Goal: Transaction & Acquisition: Purchase product/service

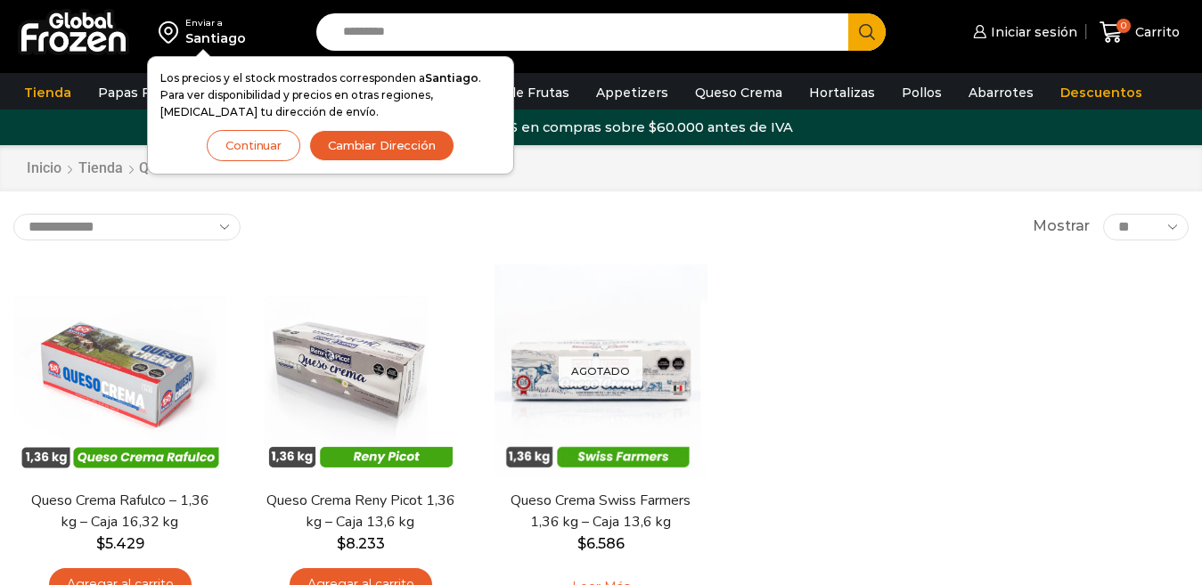
click at [248, 152] on button "Continuar" at bounding box center [254, 145] width 94 height 31
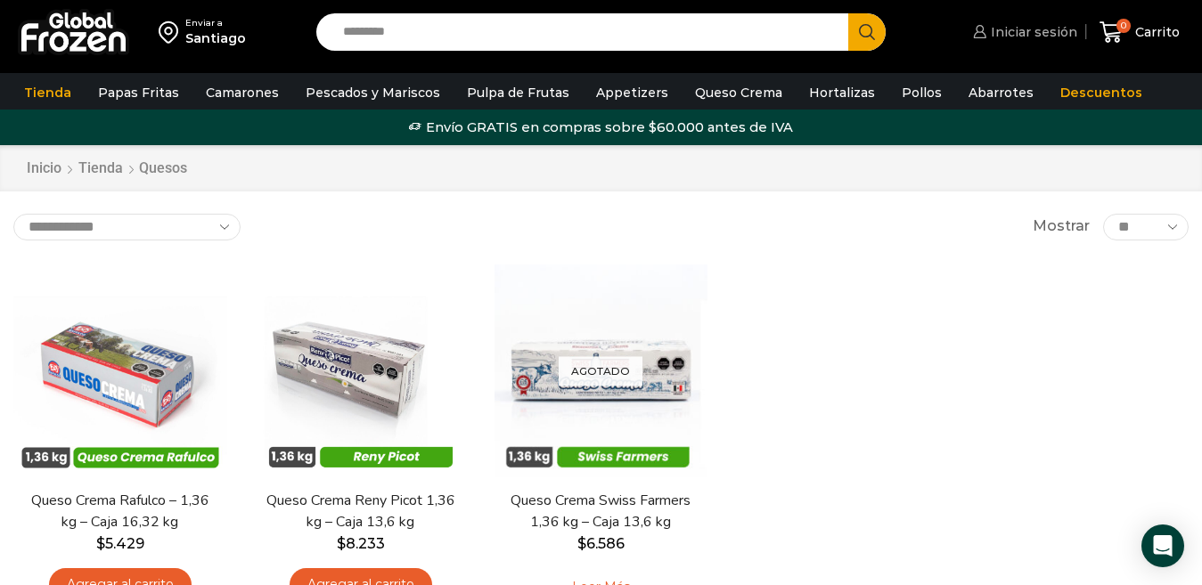
click at [1008, 32] on span "Iniciar sesión" at bounding box center [1031, 32] width 91 height 18
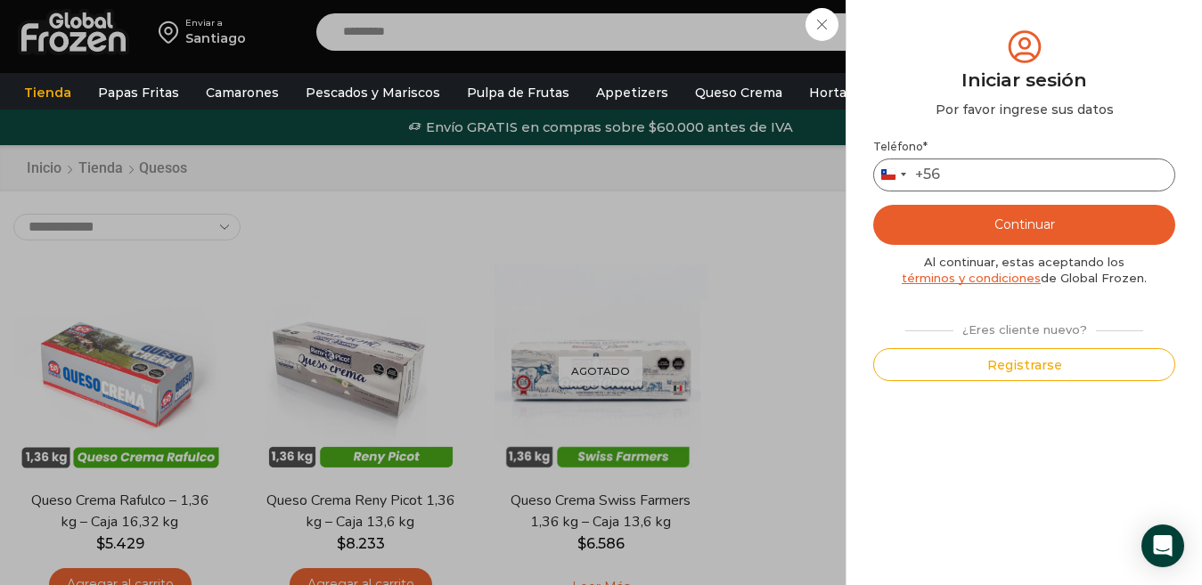
click at [968, 168] on input "Teléfono *" at bounding box center [1024, 175] width 302 height 33
type input "*"
type input "*********"
click at [1006, 220] on button "Continuar" at bounding box center [1024, 225] width 302 height 40
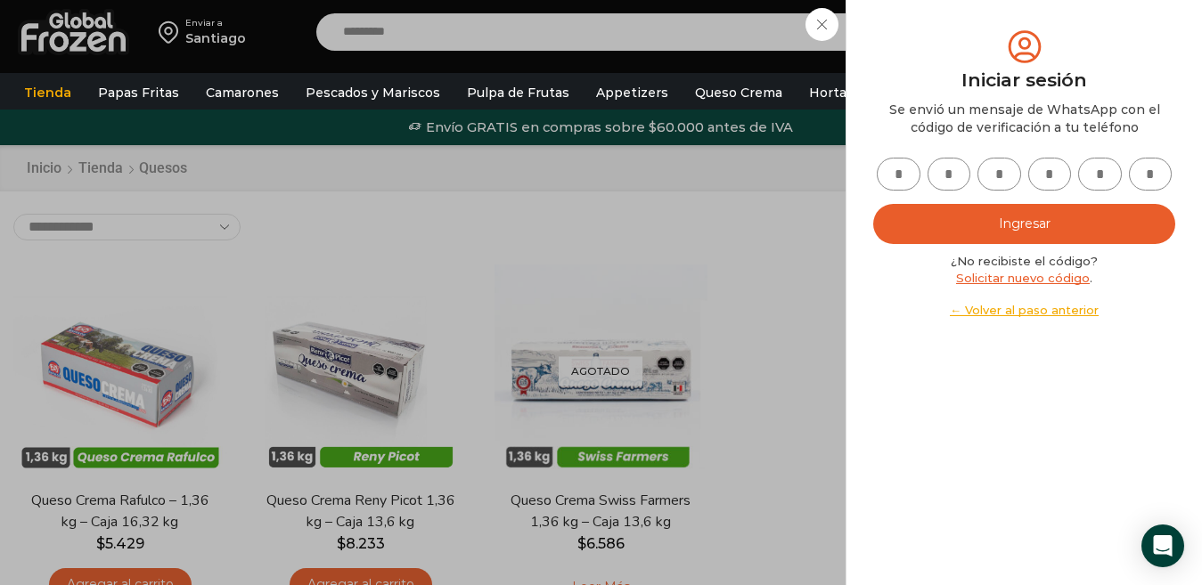
click at [898, 178] on input "text" at bounding box center [899, 174] width 44 height 33
type input "*"
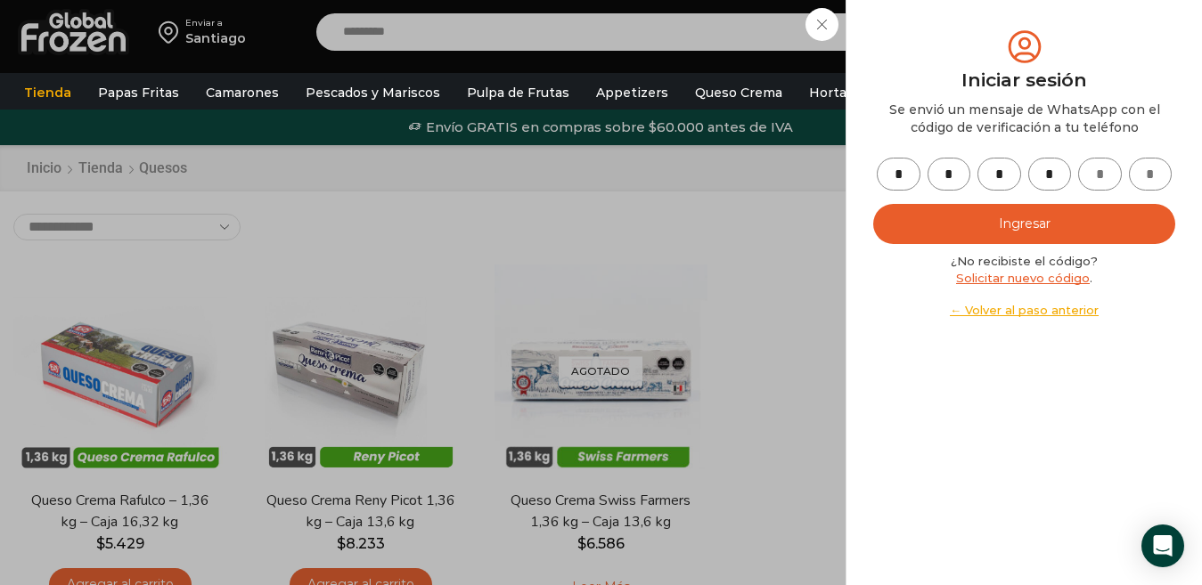
type input "*"
click at [987, 233] on button "Ingresar" at bounding box center [1024, 224] width 302 height 40
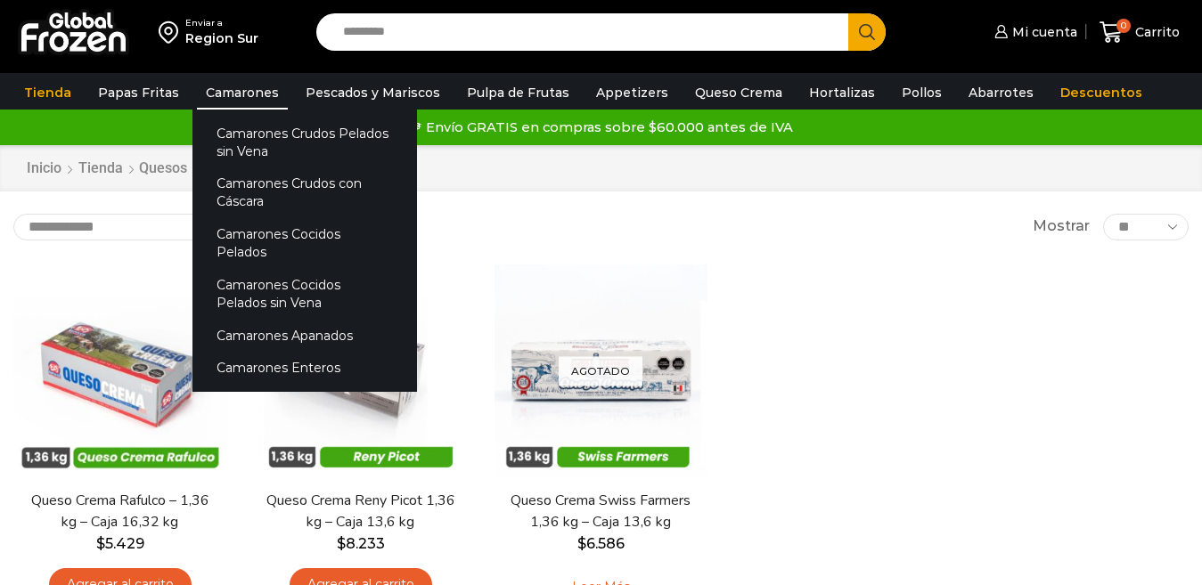
click at [236, 93] on link "Camarones" at bounding box center [242, 93] width 91 height 34
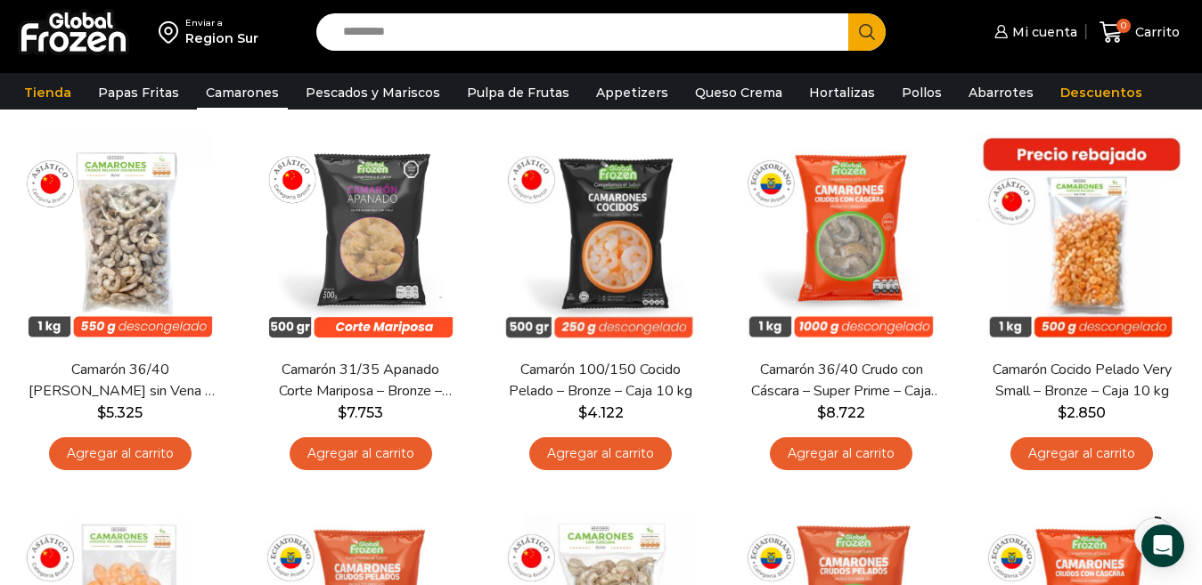
scroll to position [60, 0]
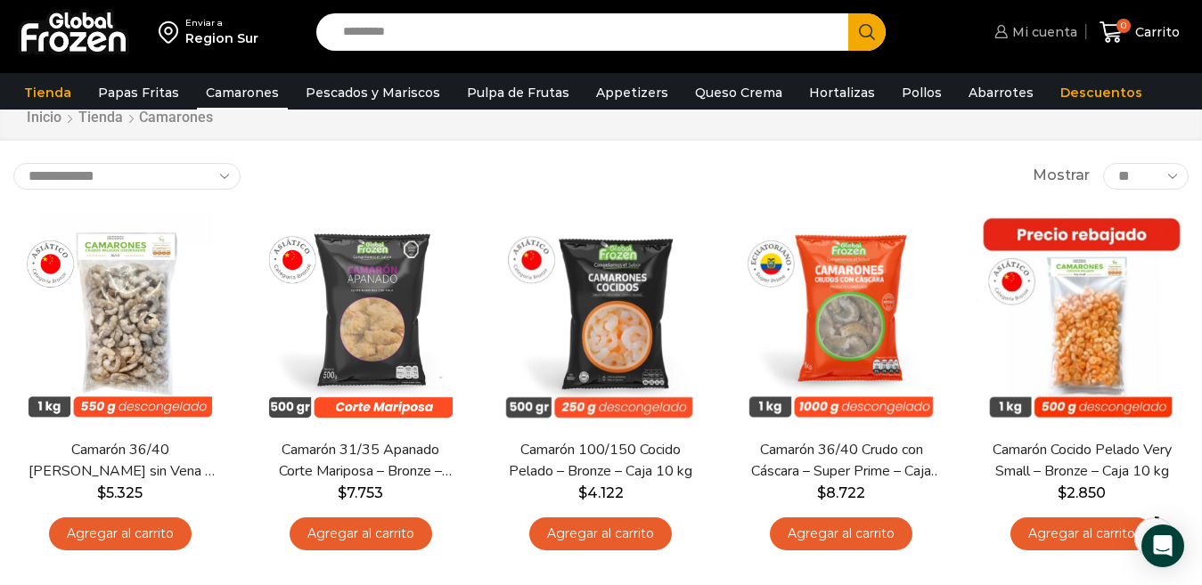
click at [1028, 34] on span "Mi cuenta" at bounding box center [1042, 32] width 69 height 18
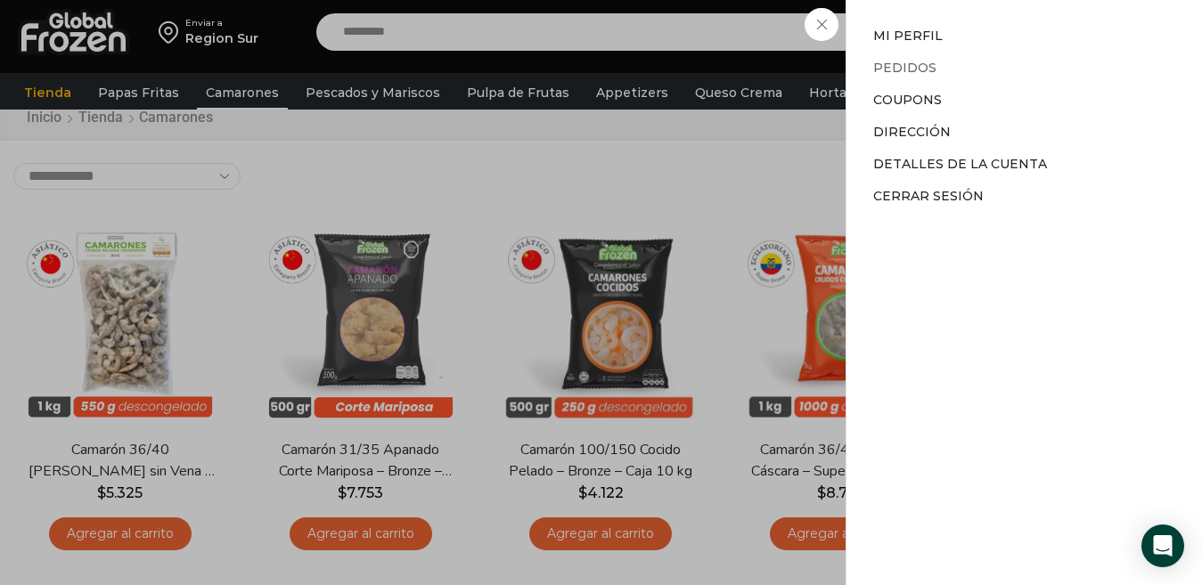
click at [899, 64] on link "Pedidos" at bounding box center [904, 68] width 63 height 16
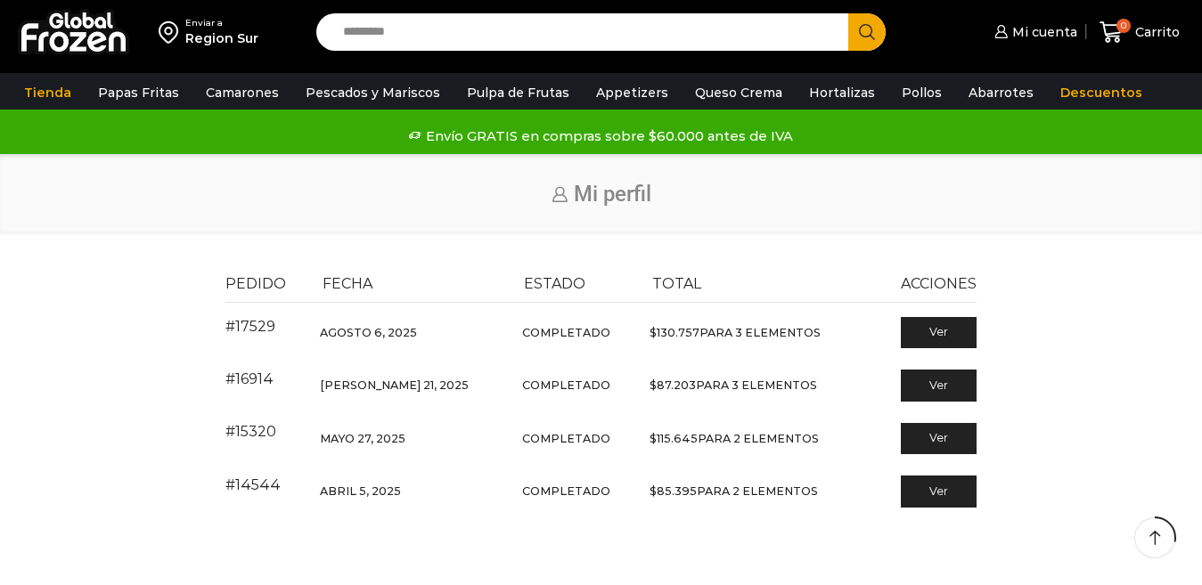
scroll to position [118, 0]
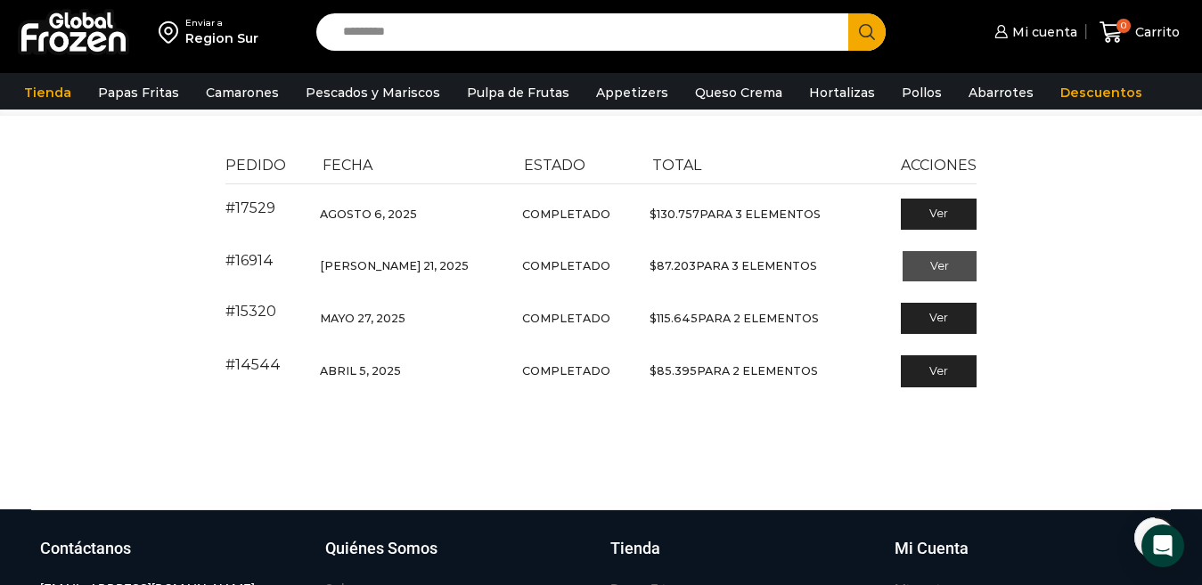
click at [947, 267] on link "Ver" at bounding box center [939, 266] width 74 height 30
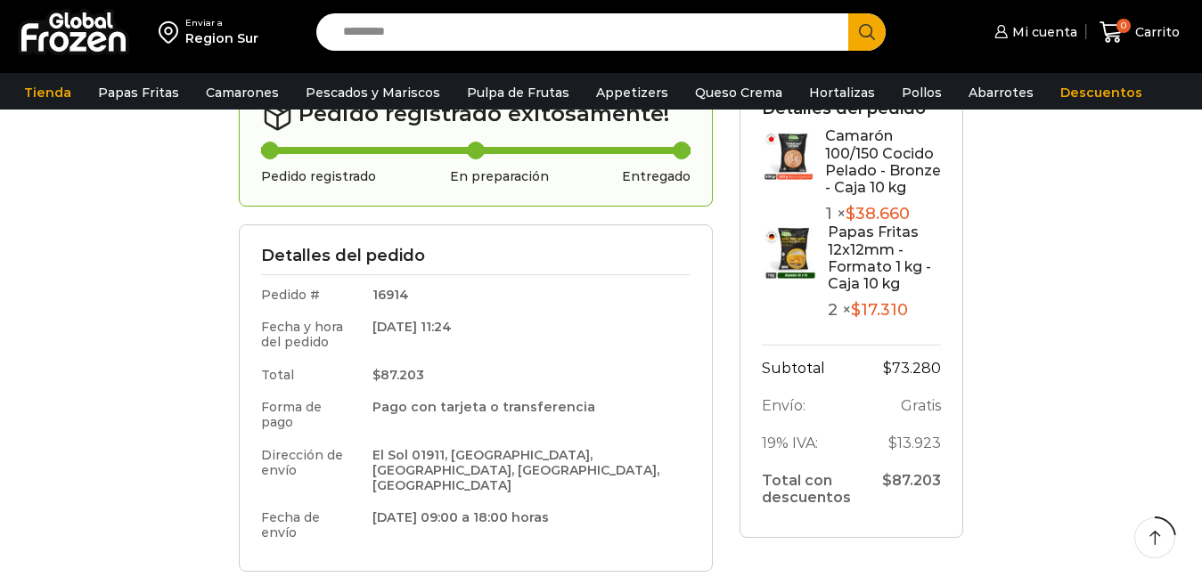
scroll to position [238, 0]
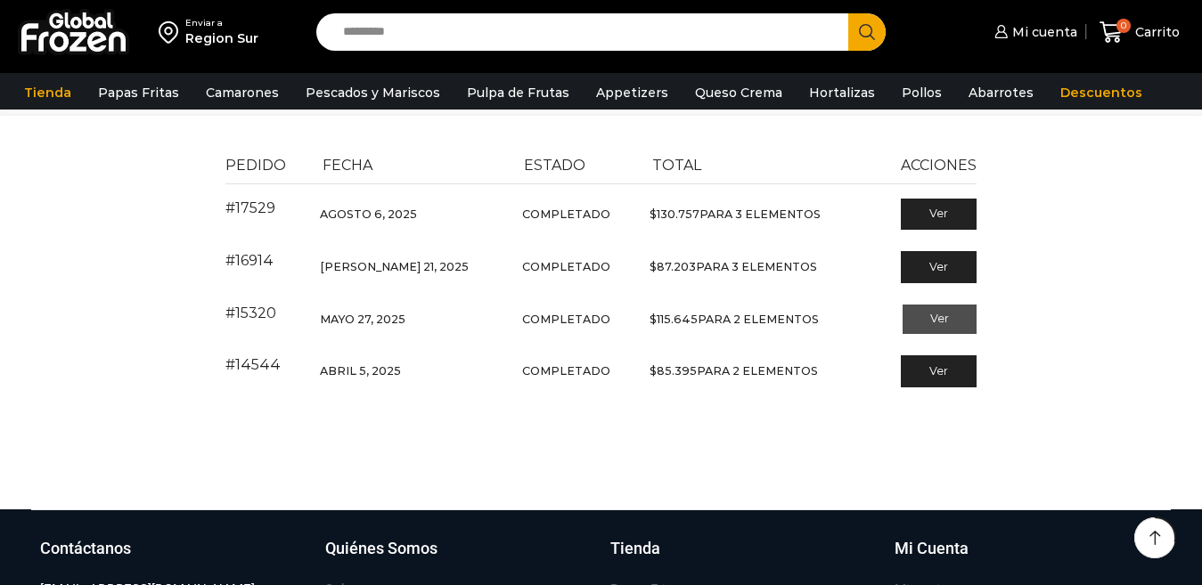
click at [942, 306] on link "Ver" at bounding box center [939, 320] width 74 height 30
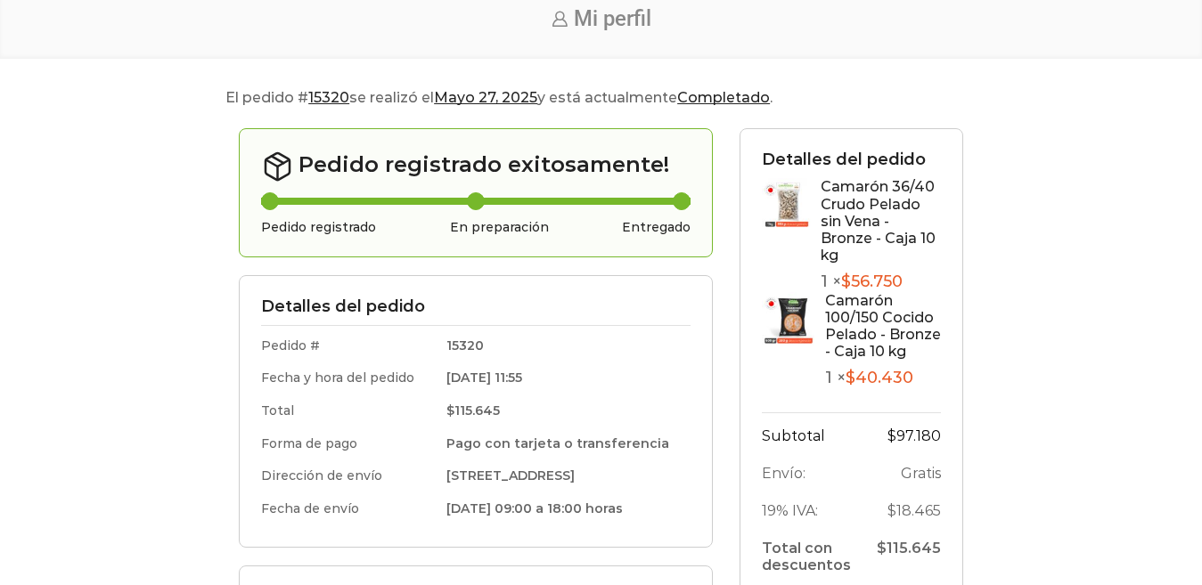
scroll to position [178, 0]
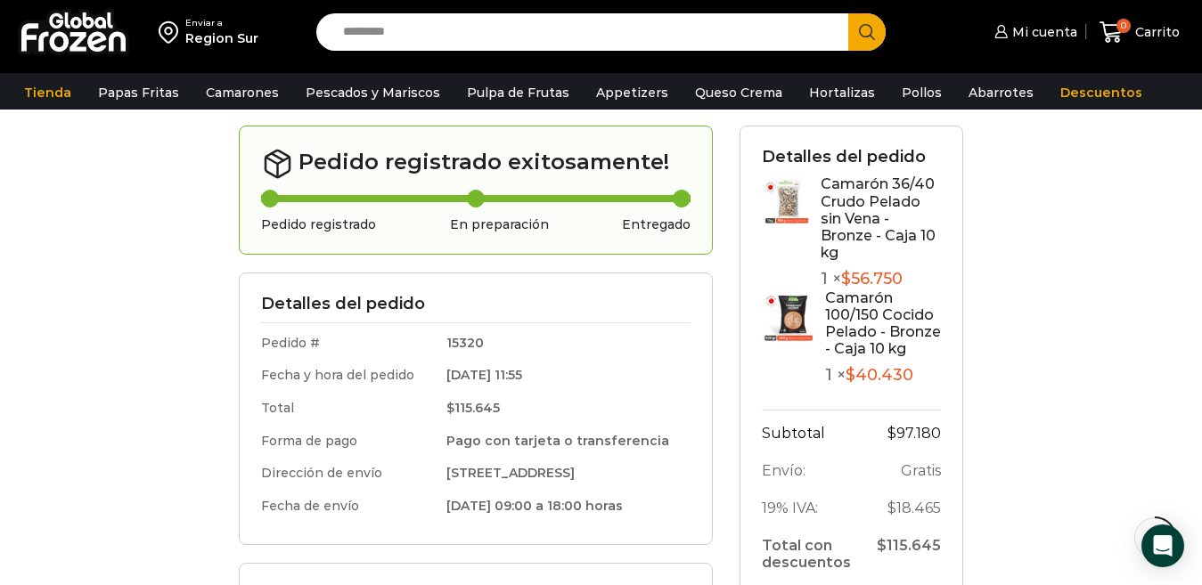
click at [864, 194] on link "Camarón 36/40 Crudo Pelado sin Vena - Bronze - Caja 10 kg" at bounding box center [877, 218] width 115 height 86
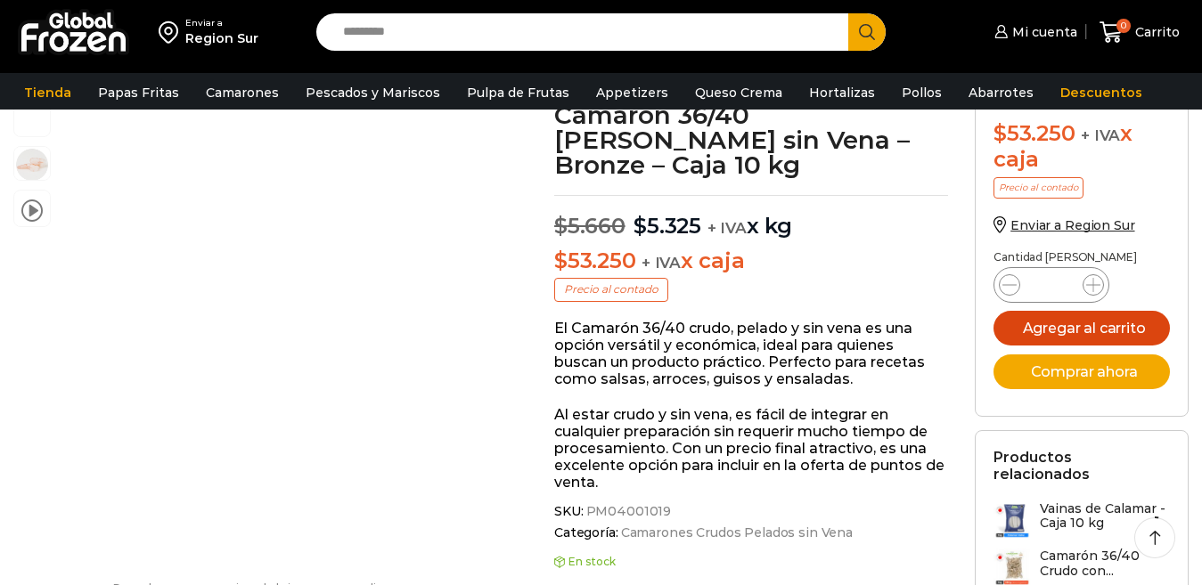
scroll to position [60, 0]
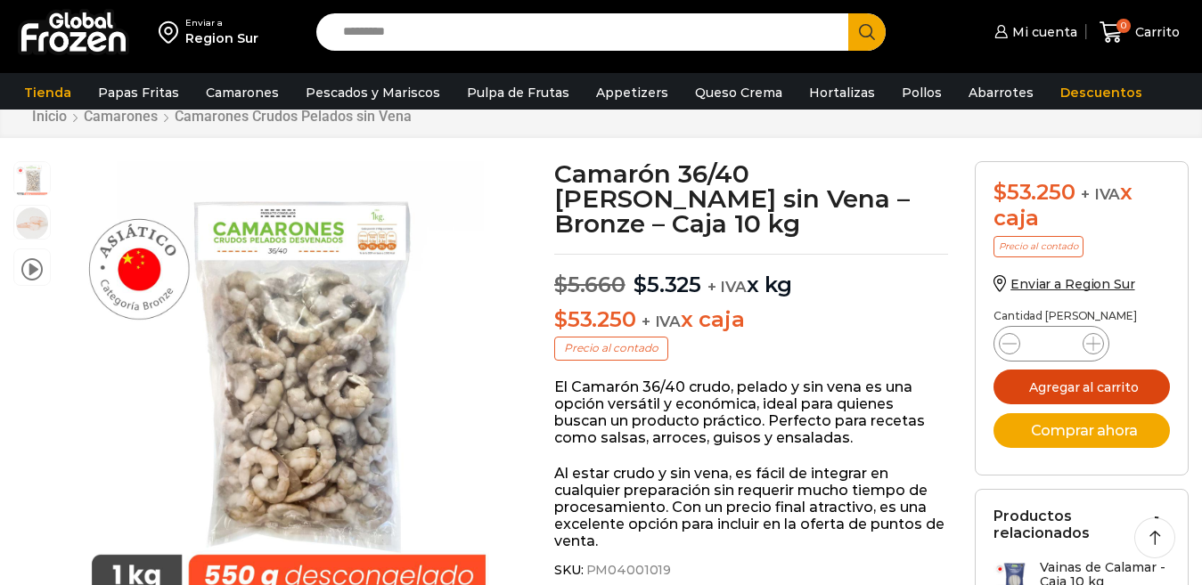
click at [1098, 389] on button "Agregar al carrito" at bounding box center [1081, 387] width 176 height 35
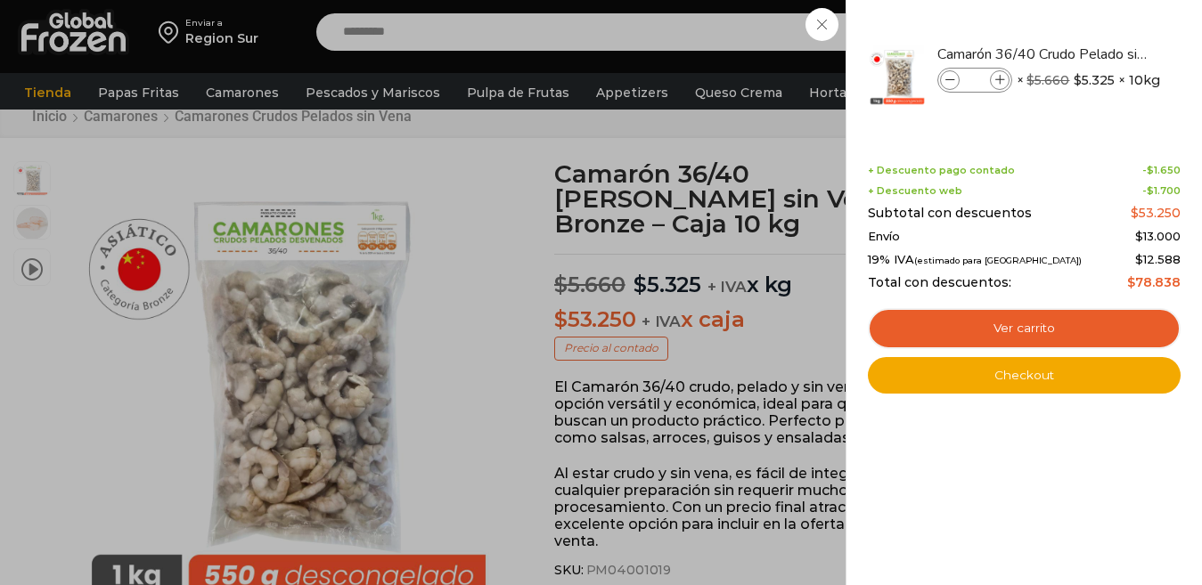
click at [1095, 28] on div "1 Carrito 1 1 Shopping Cart *" at bounding box center [1139, 33] width 89 height 42
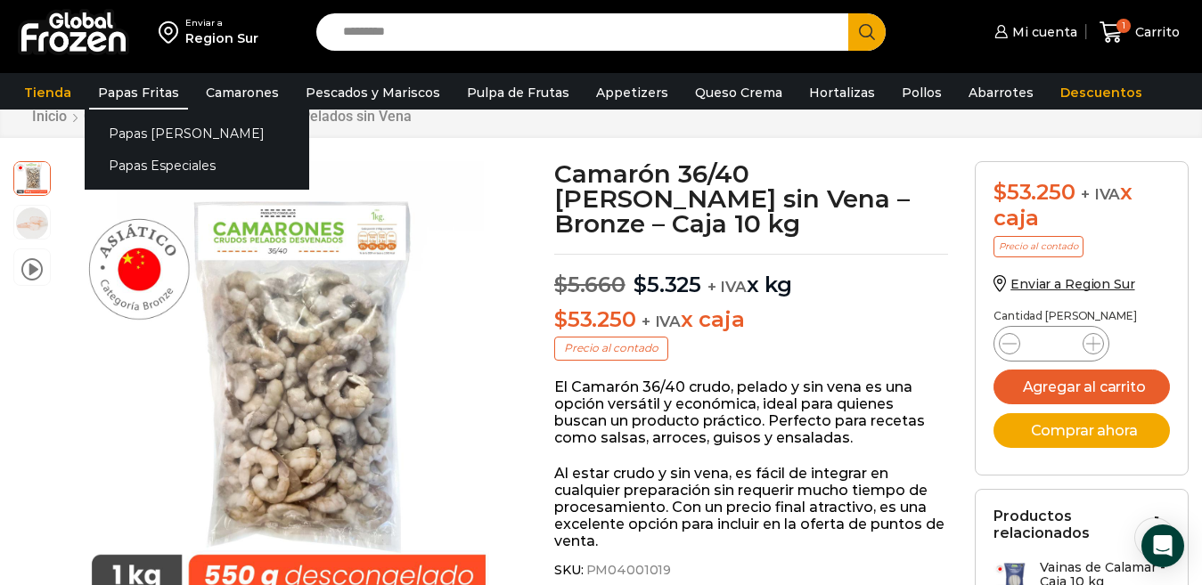
click at [118, 91] on link "Papas Fritas" at bounding box center [138, 93] width 99 height 34
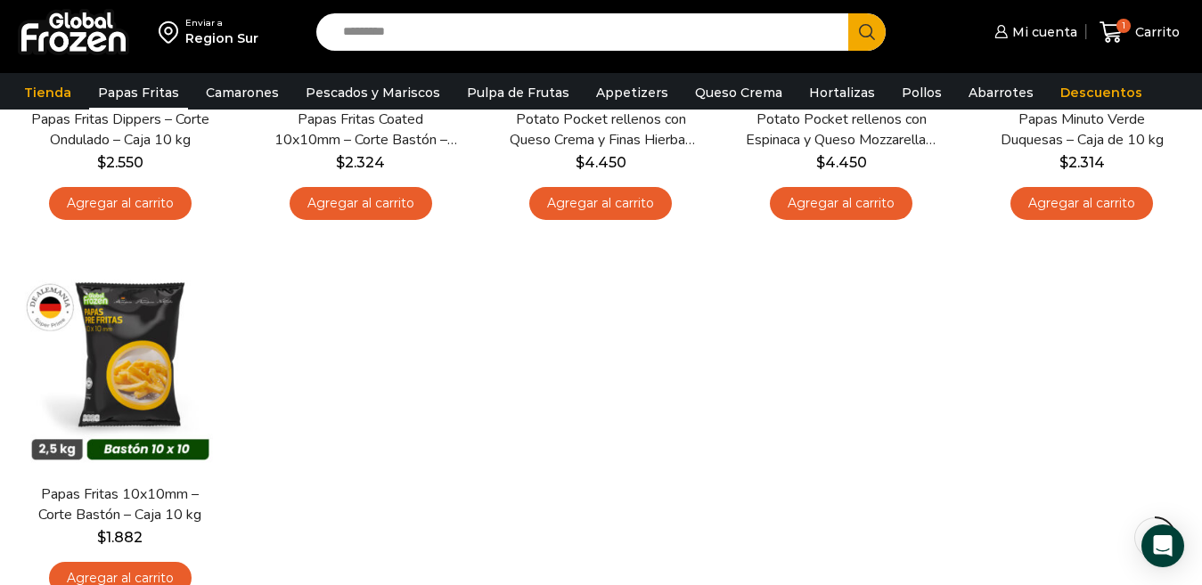
scroll to position [768, 0]
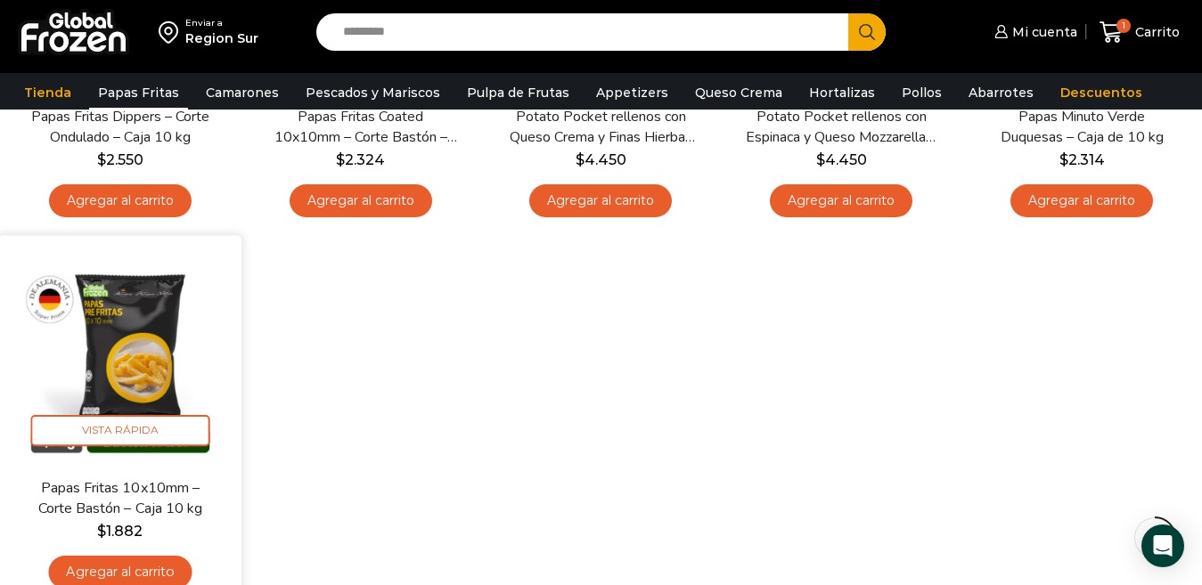
click at [125, 348] on img at bounding box center [119, 356] width 215 height 215
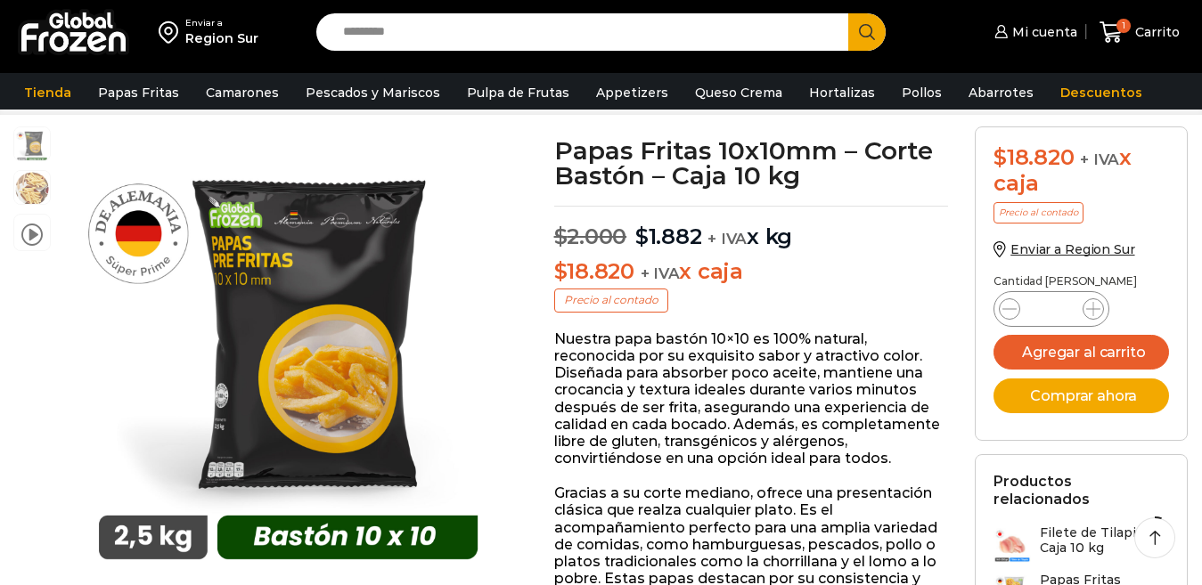
scroll to position [60, 0]
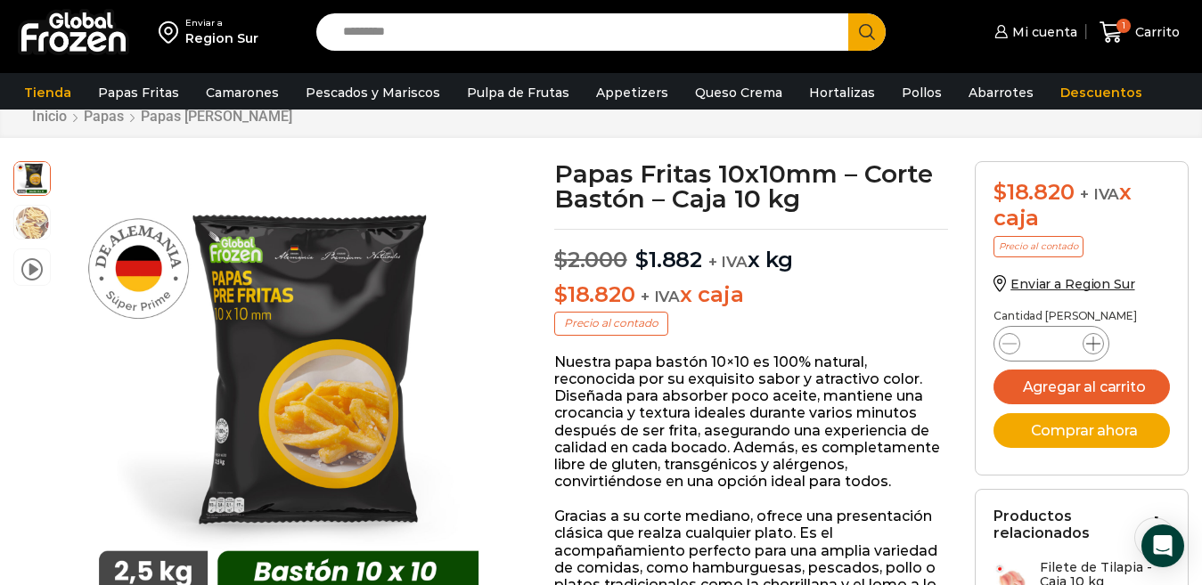
click at [1095, 346] on icon at bounding box center [1093, 344] width 14 height 14
click at [1088, 339] on icon at bounding box center [1093, 344] width 14 height 14
type input "*"
click at [1070, 390] on button "Agregar al carrito" at bounding box center [1081, 387] width 176 height 35
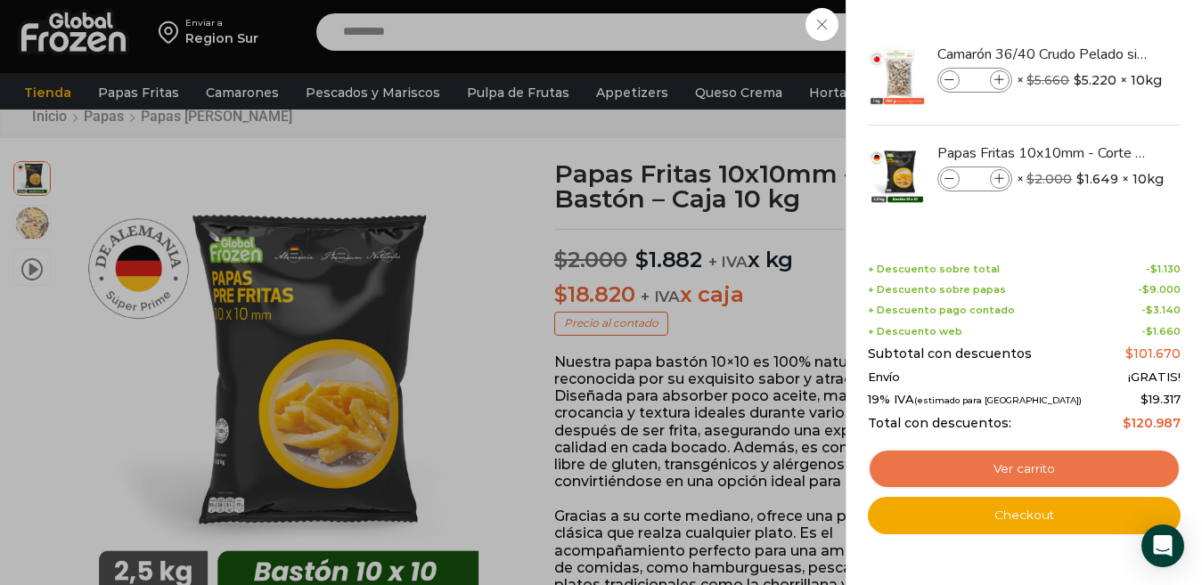
click at [996, 472] on link "Ver carrito" at bounding box center [1024, 469] width 313 height 41
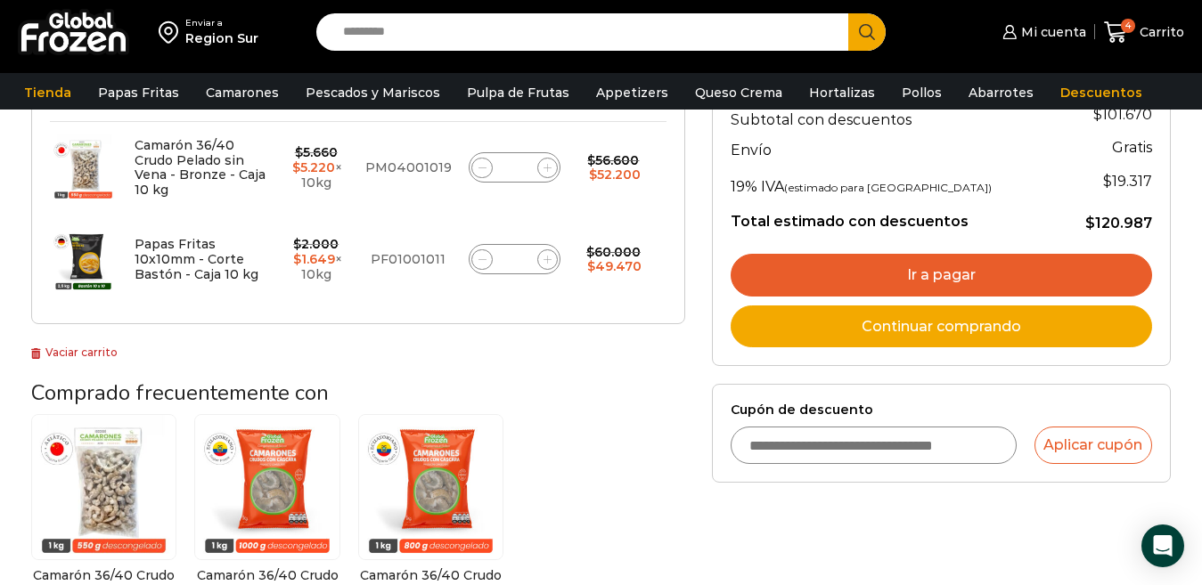
scroll to position [238, 0]
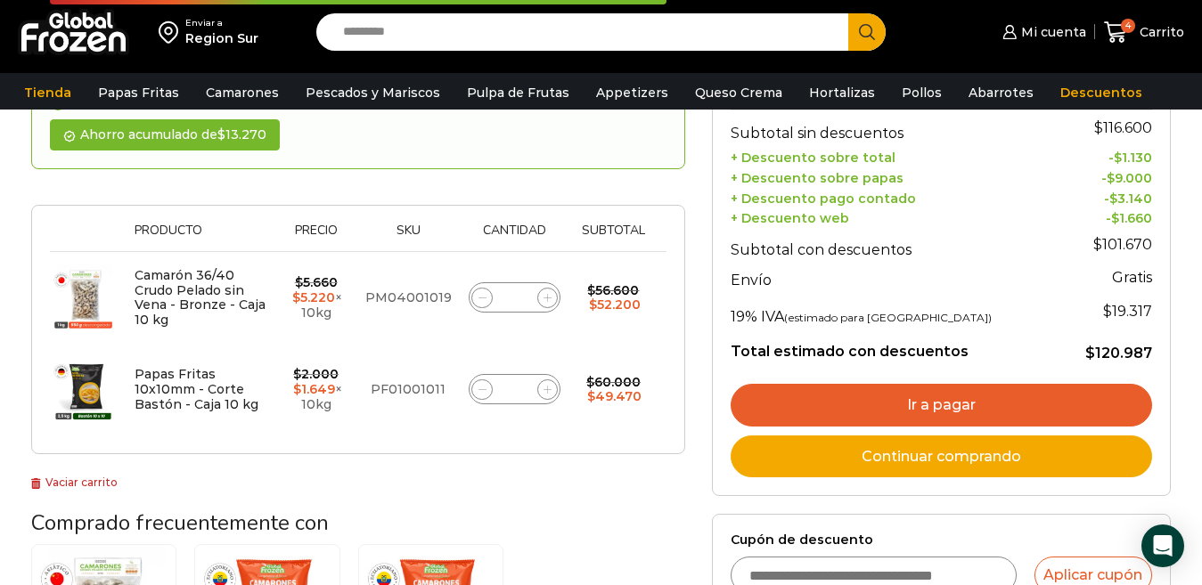
click at [941, 407] on link "Ir a pagar" at bounding box center [940, 405] width 421 height 43
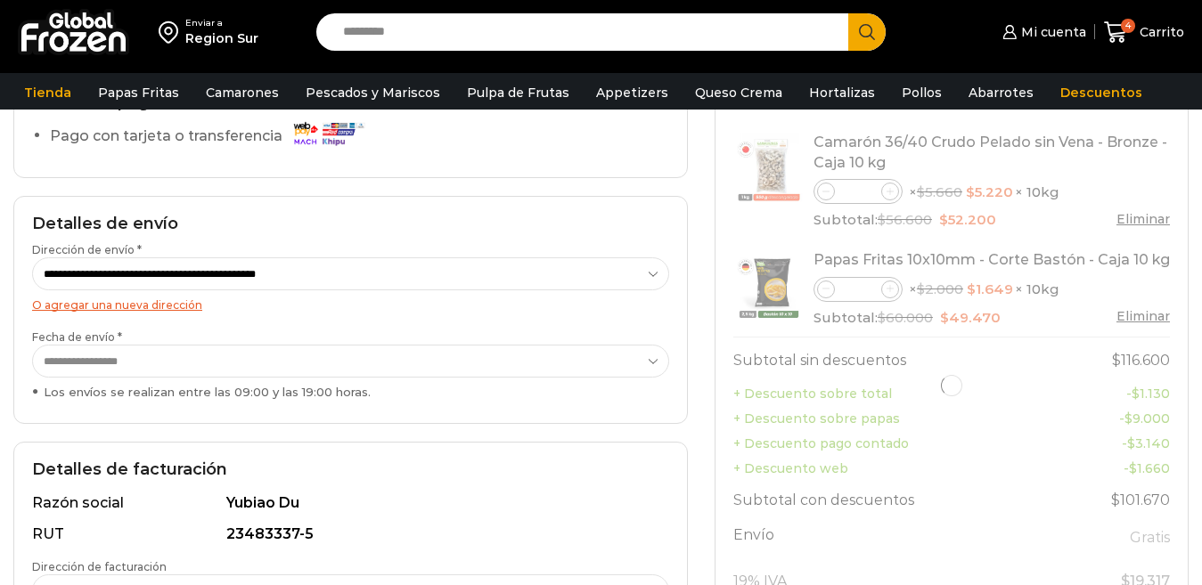
scroll to position [178, 0]
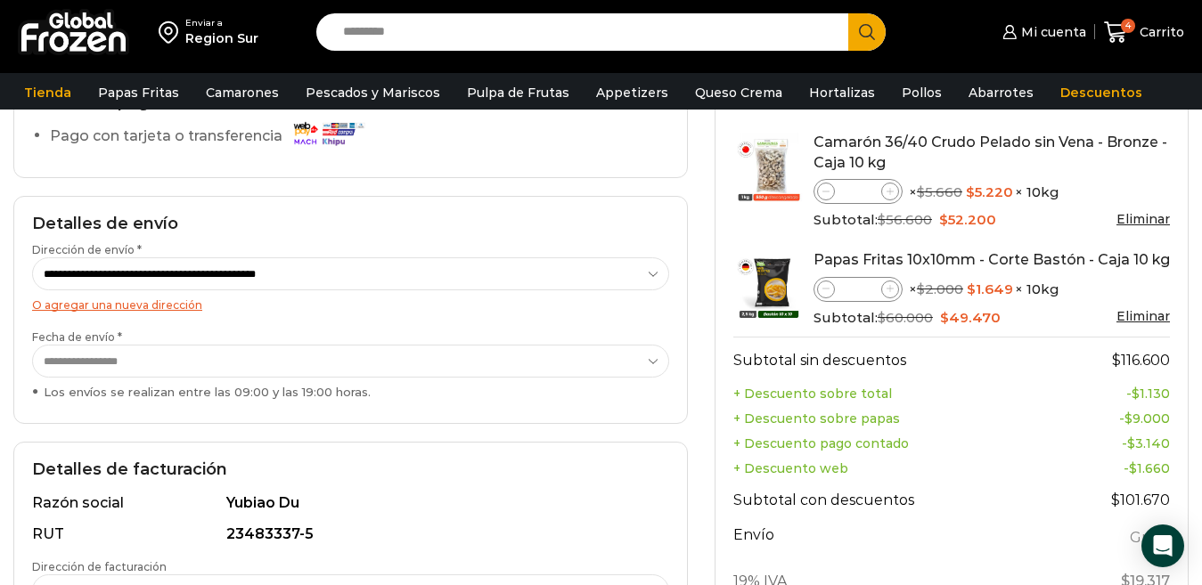
click at [652, 364] on select "**********" at bounding box center [350, 361] width 637 height 33
click at [32, 345] on select "**********" at bounding box center [350, 361] width 637 height 33
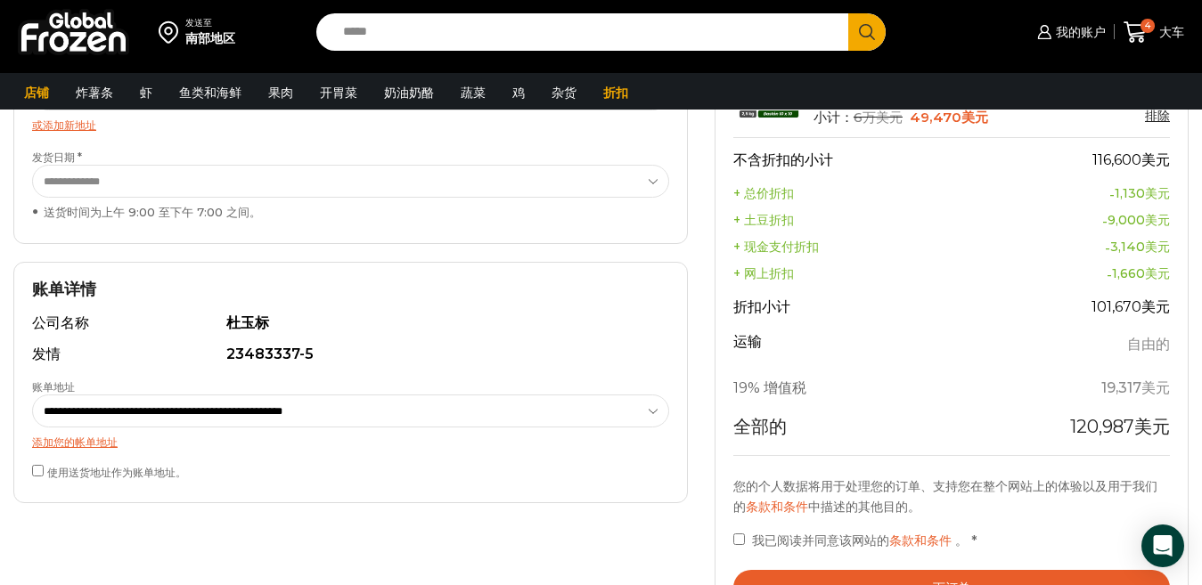
scroll to position [416, 0]
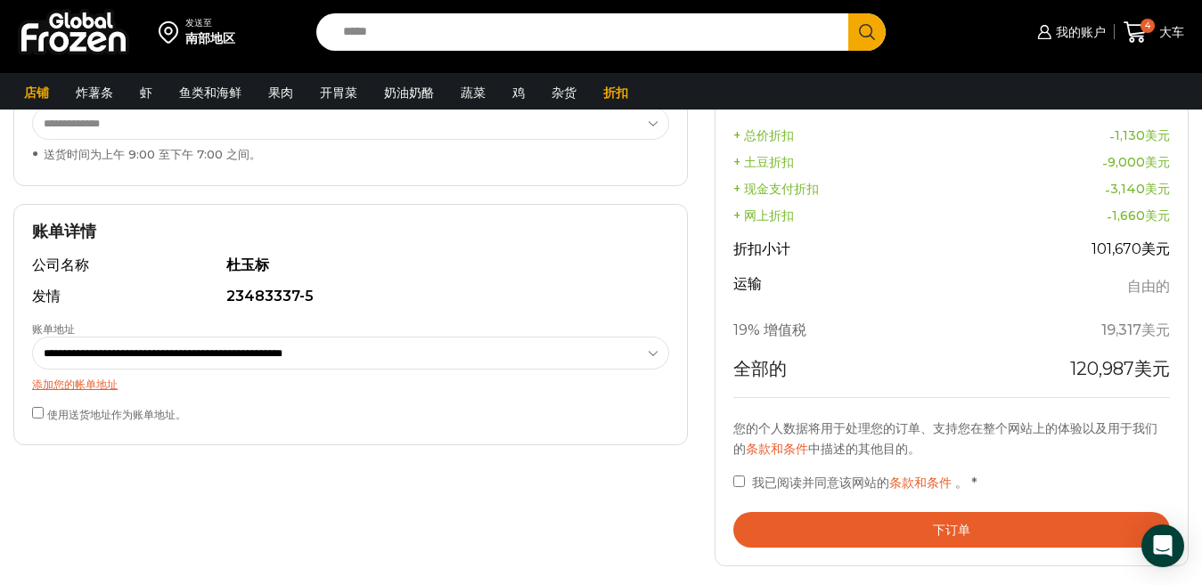
click at [926, 531] on button "下订单" at bounding box center [951, 530] width 436 height 37
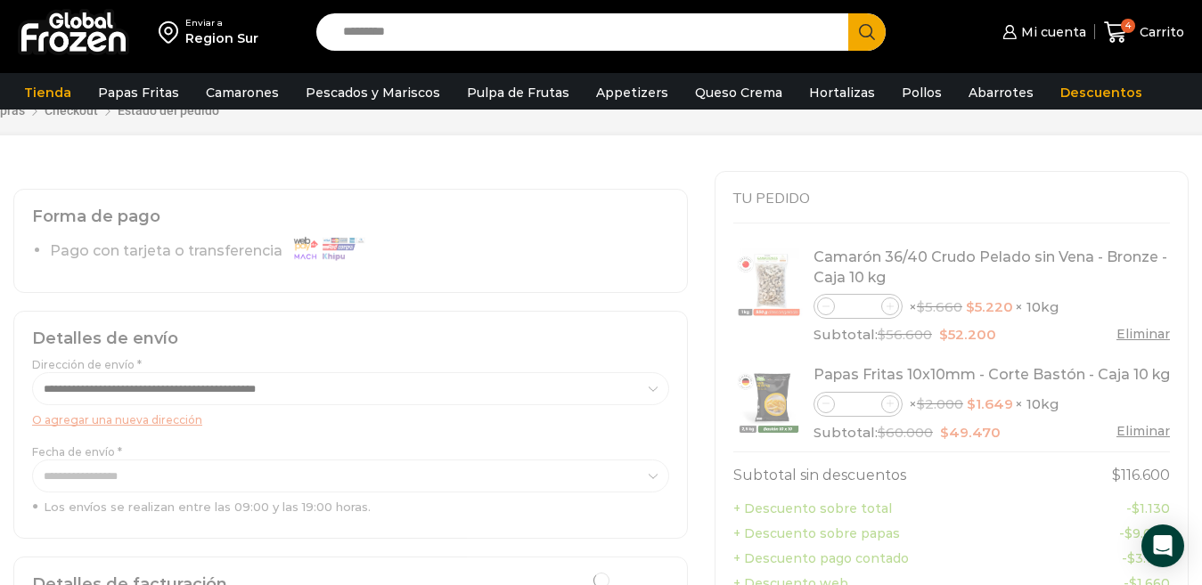
scroll to position [0, 0]
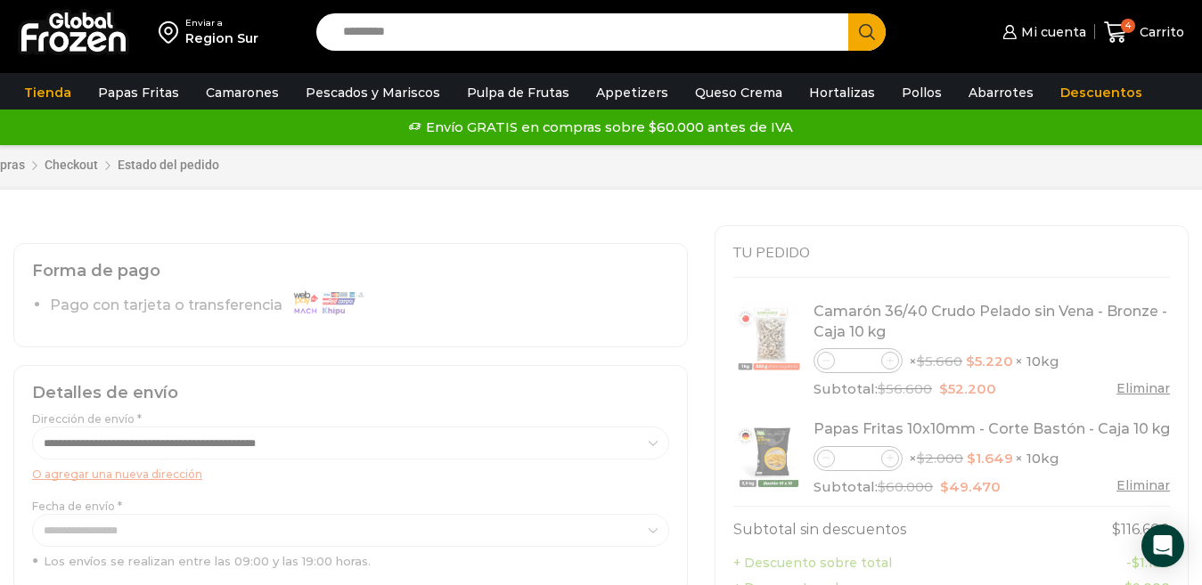
click at [1010, 222] on div "Carrito de compras Checkout Estado del pedido ¿Tenés un cupón de descuento? Hac…" at bounding box center [601, 168] width 1202 height 117
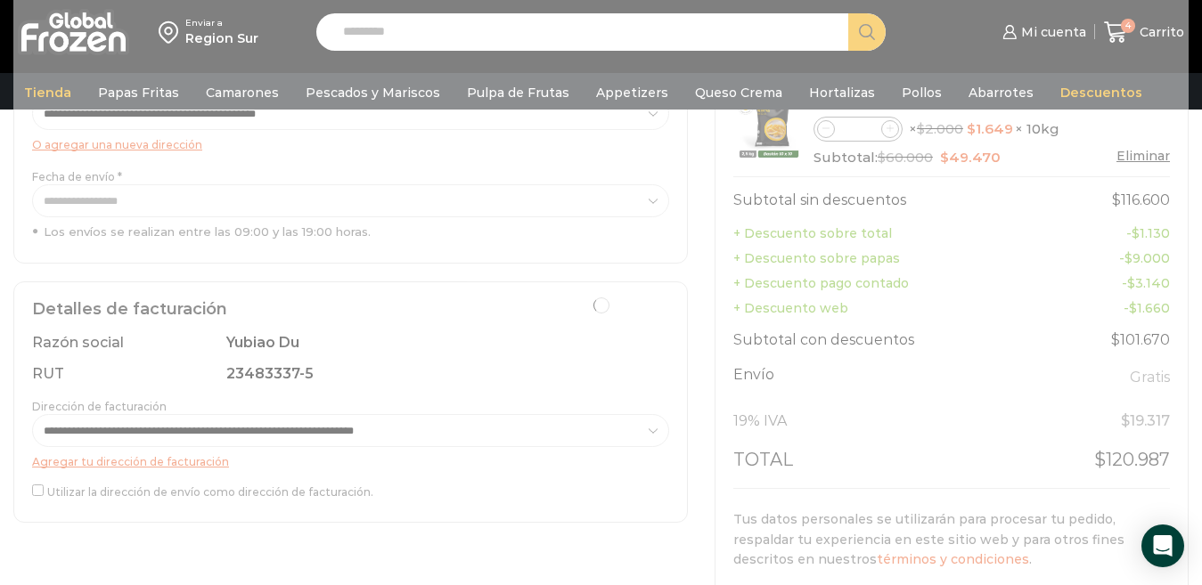
scroll to position [428, 0]
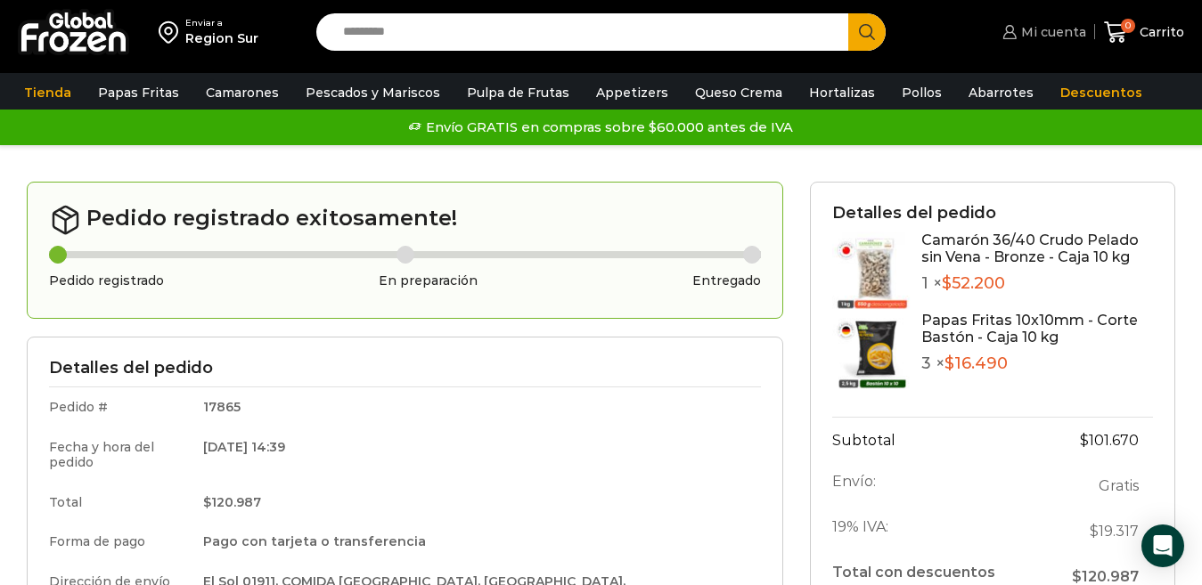
click at [1056, 35] on span "Mi cuenta" at bounding box center [1050, 32] width 69 height 18
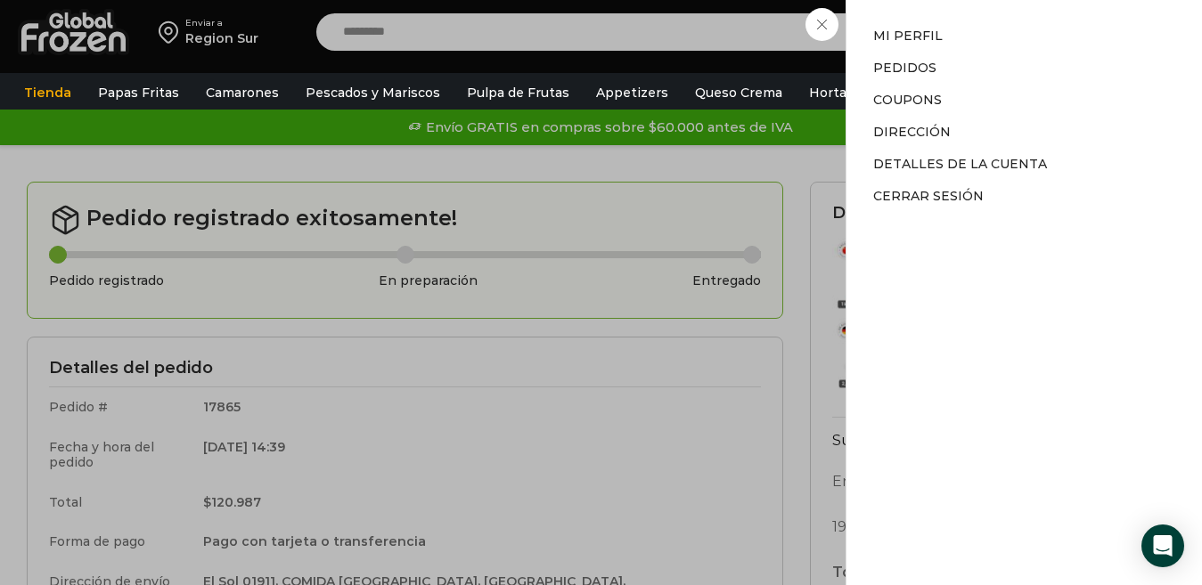
click at [899, 59] on li "Pedidos" at bounding box center [1024, 68] width 302 height 32
click at [899, 66] on link "Pedidos" at bounding box center [904, 68] width 63 height 16
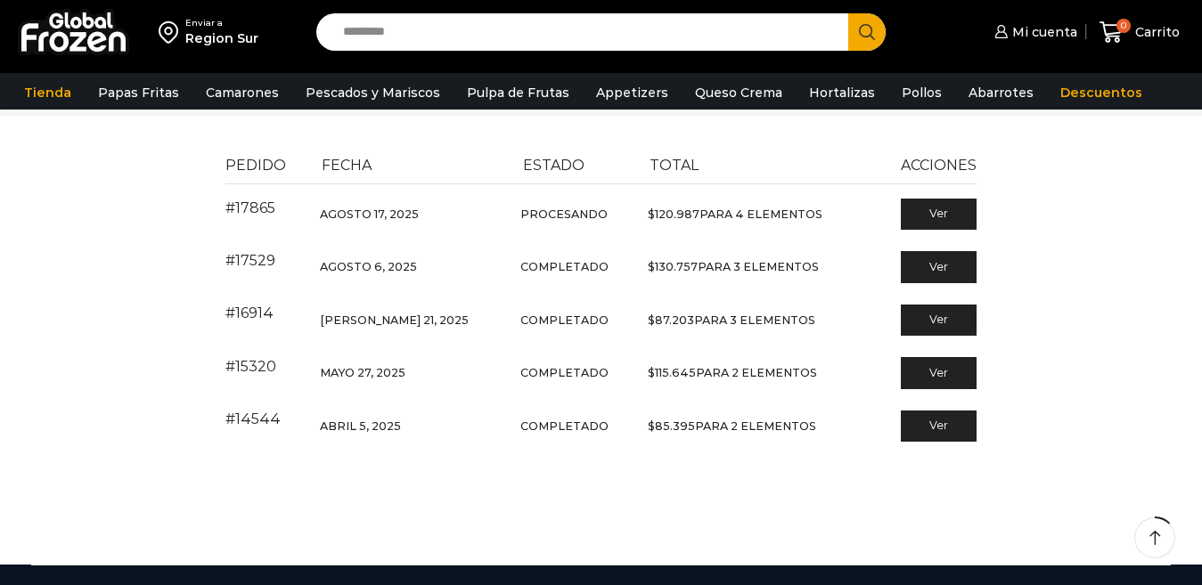
scroll to position [118, 0]
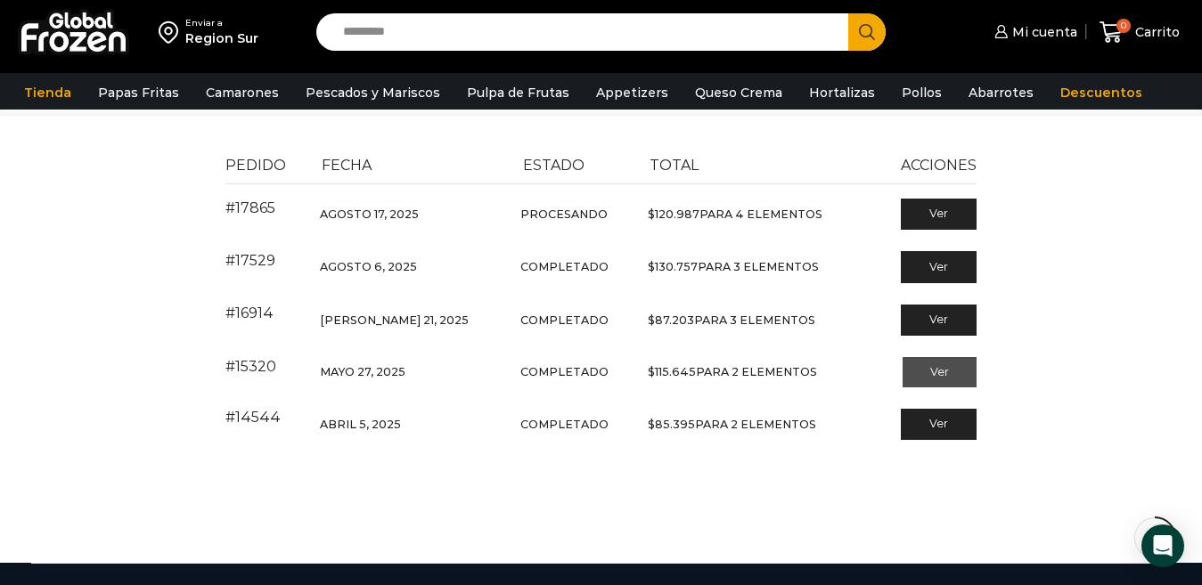
click at [943, 371] on link "Ver" at bounding box center [939, 372] width 74 height 30
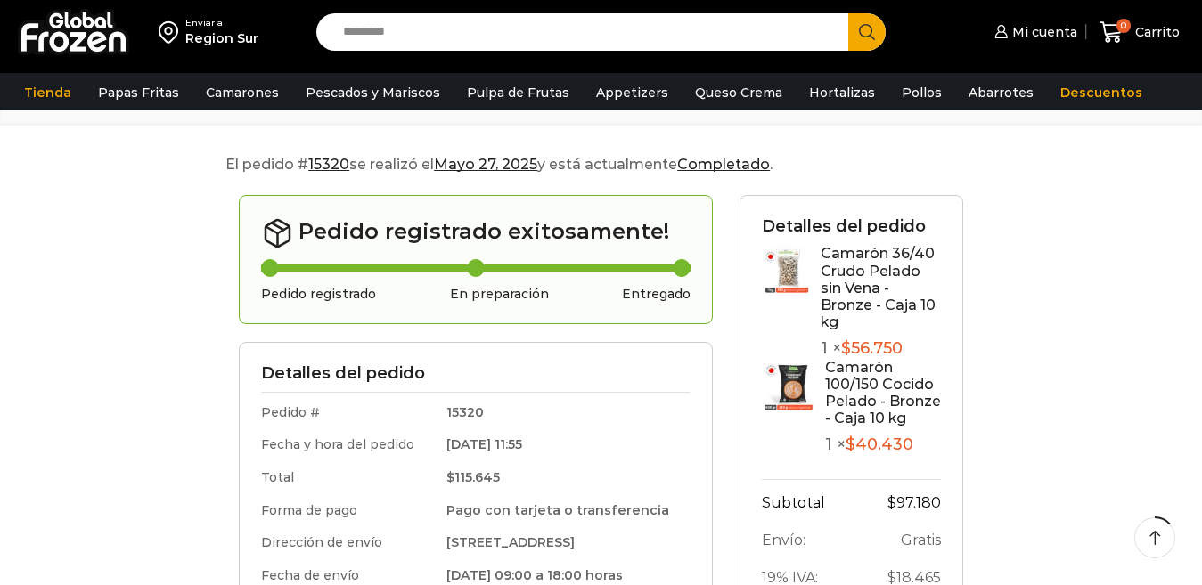
scroll to position [118, 0]
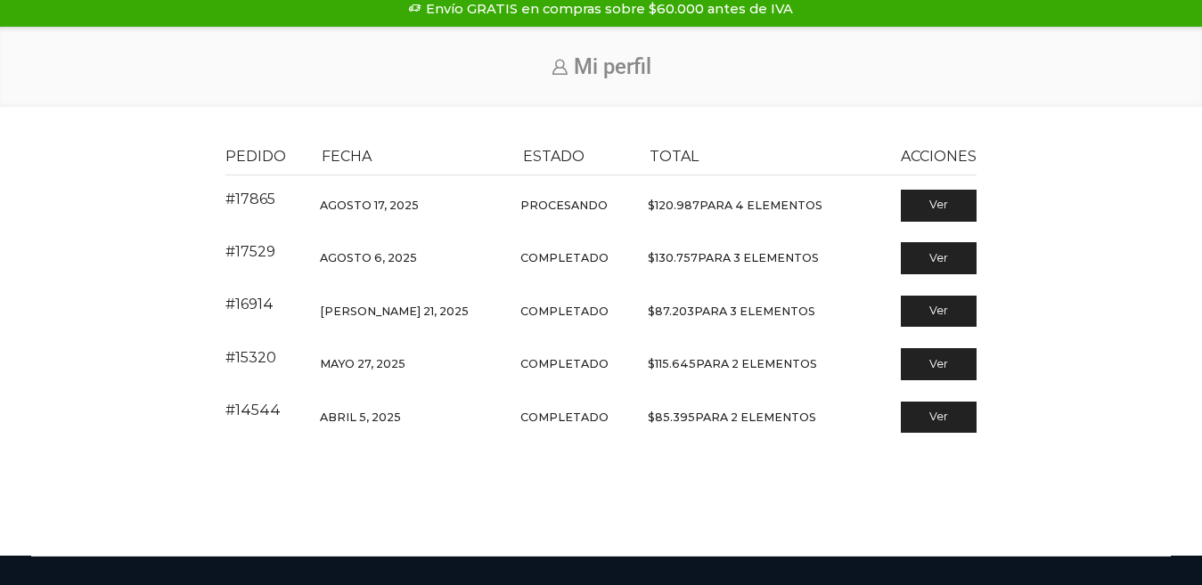
scroll to position [118, 0]
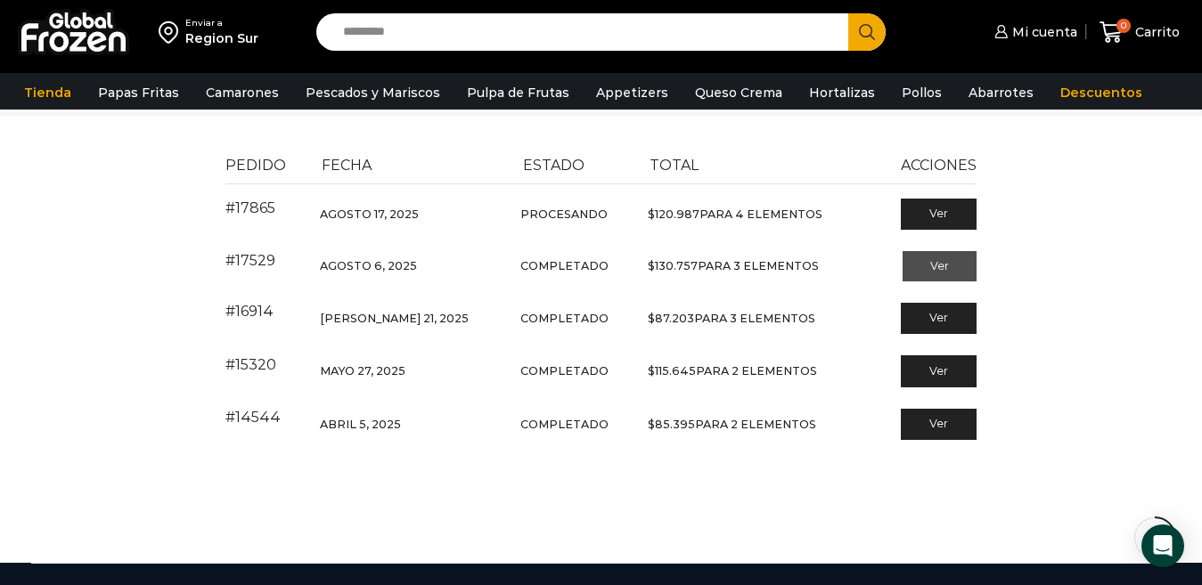
click at [943, 266] on link "Ver" at bounding box center [939, 266] width 74 height 30
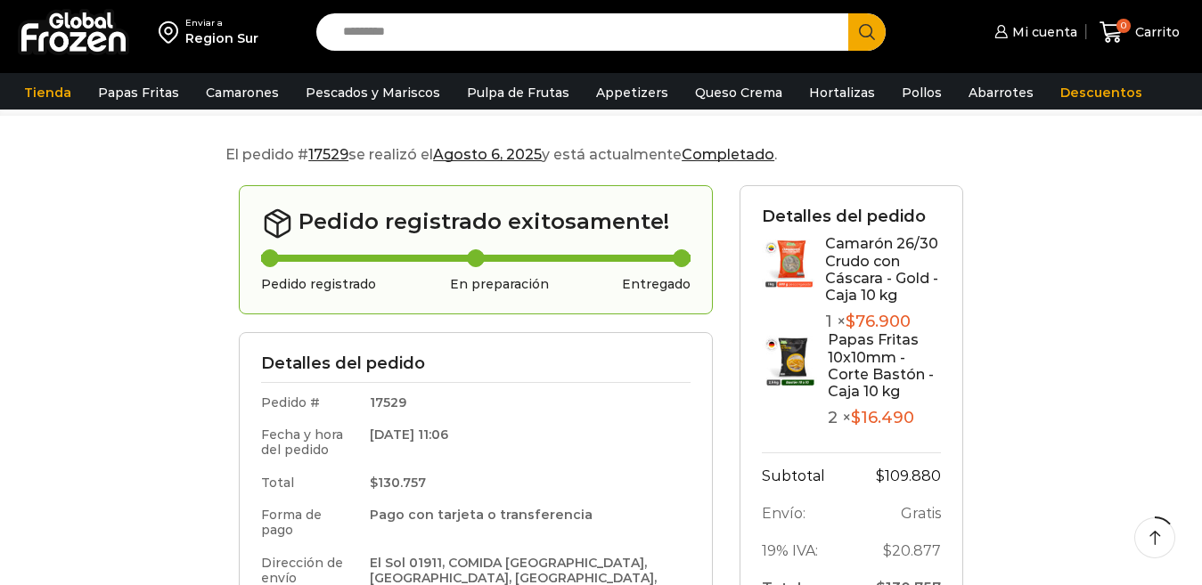
scroll to position [118, 0]
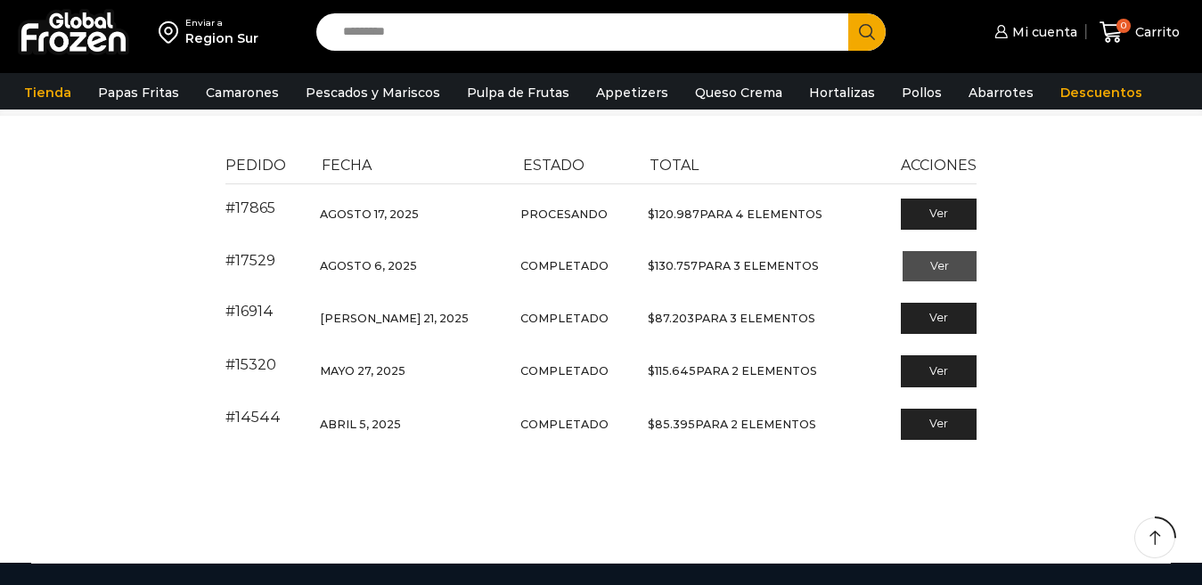
scroll to position [118, 0]
click at [942, 216] on link "Ver" at bounding box center [939, 214] width 74 height 30
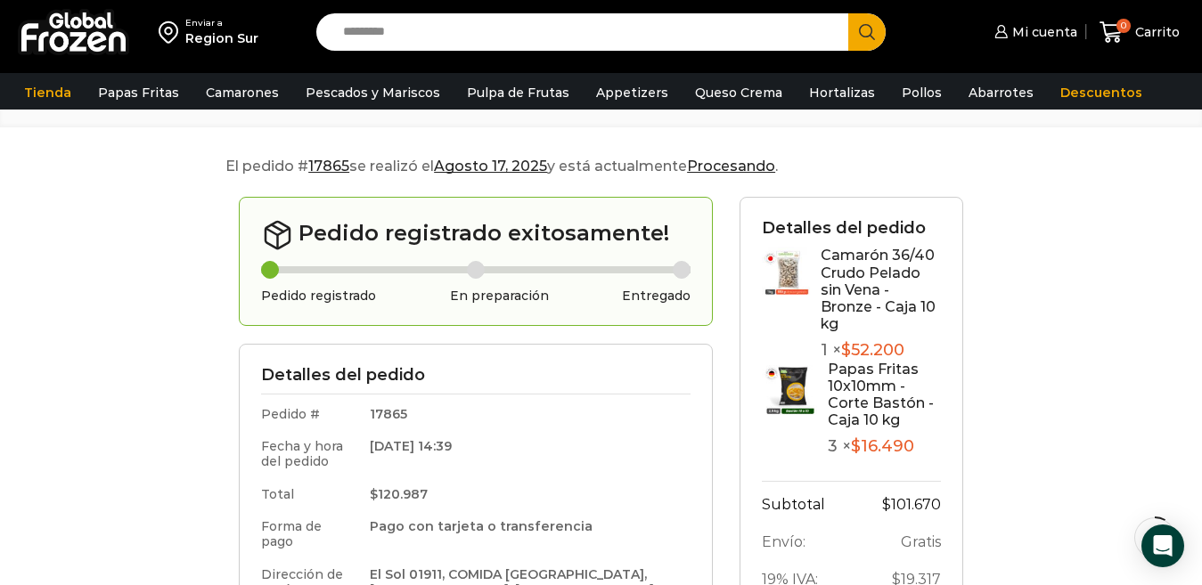
scroll to position [118, 0]
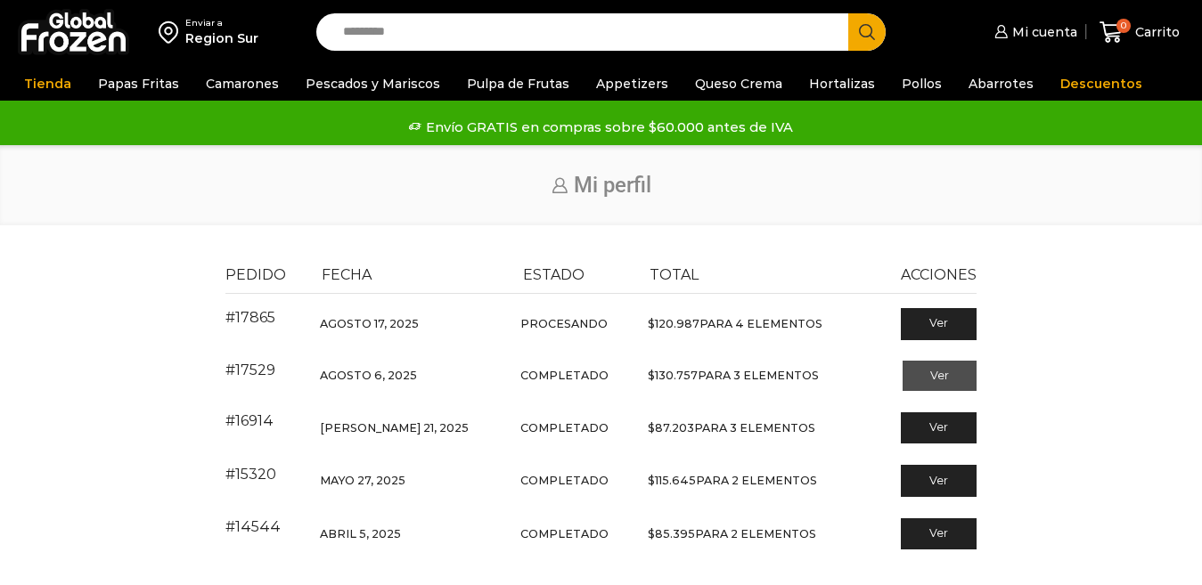
click at [938, 361] on link "Ver" at bounding box center [939, 376] width 74 height 30
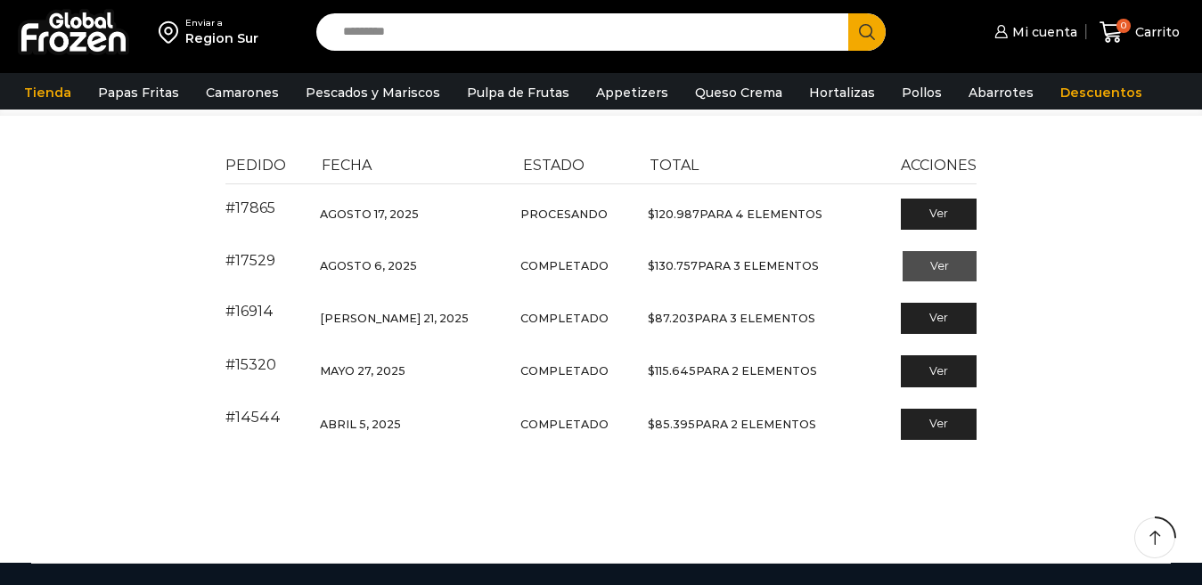
scroll to position [118, 0]
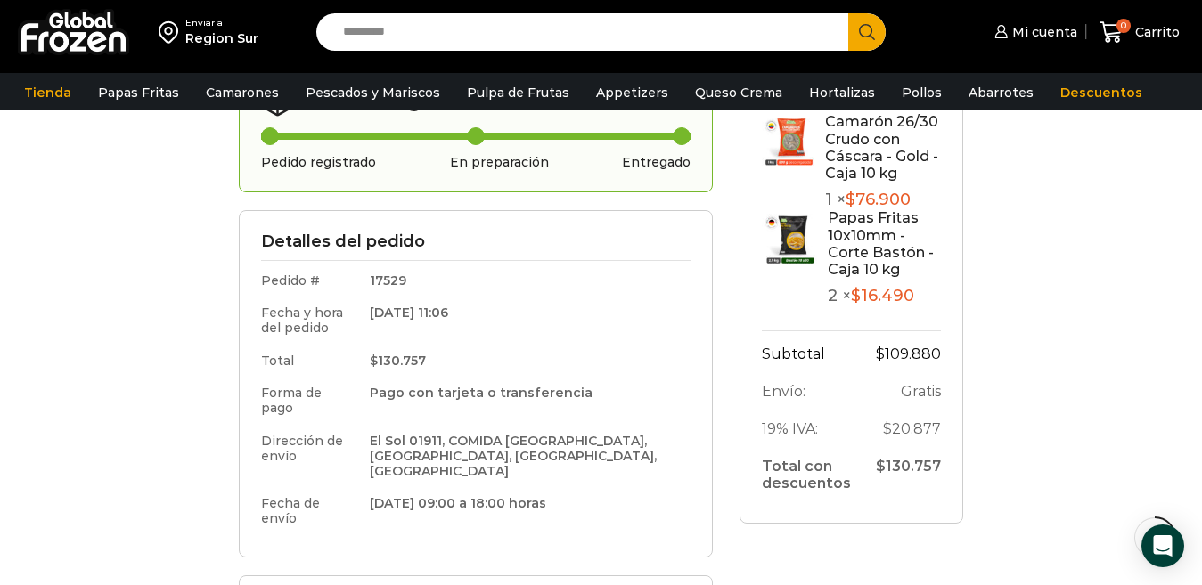
scroll to position [238, 0]
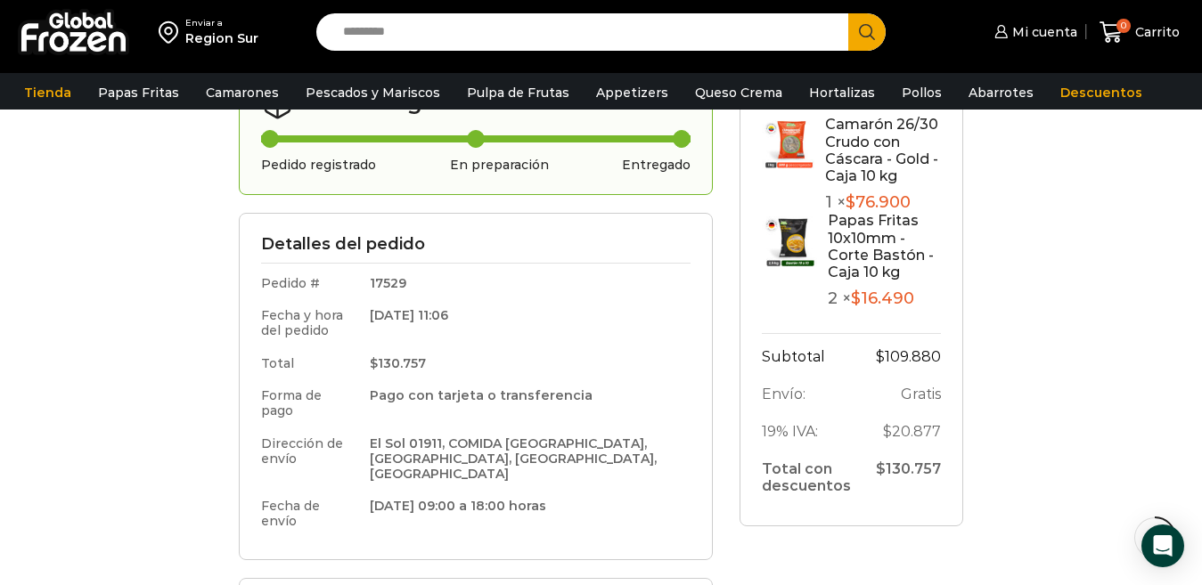
click at [867, 245] on link "Papas Fritas 10x10mm - Corte Bastón - Caja 10 kg" at bounding box center [881, 246] width 106 height 69
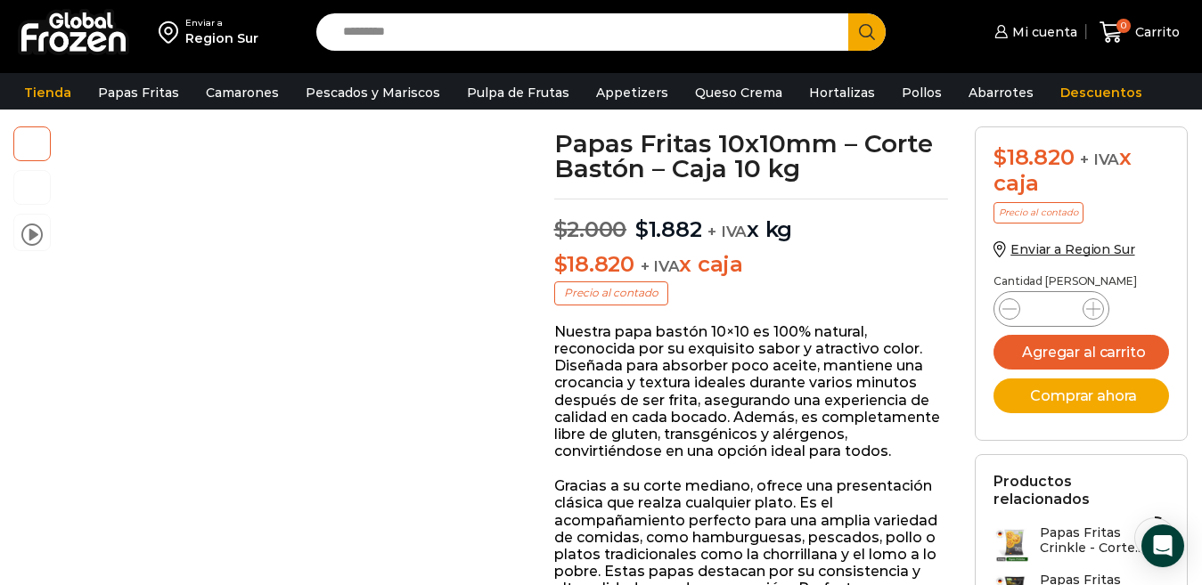
scroll to position [119, 0]
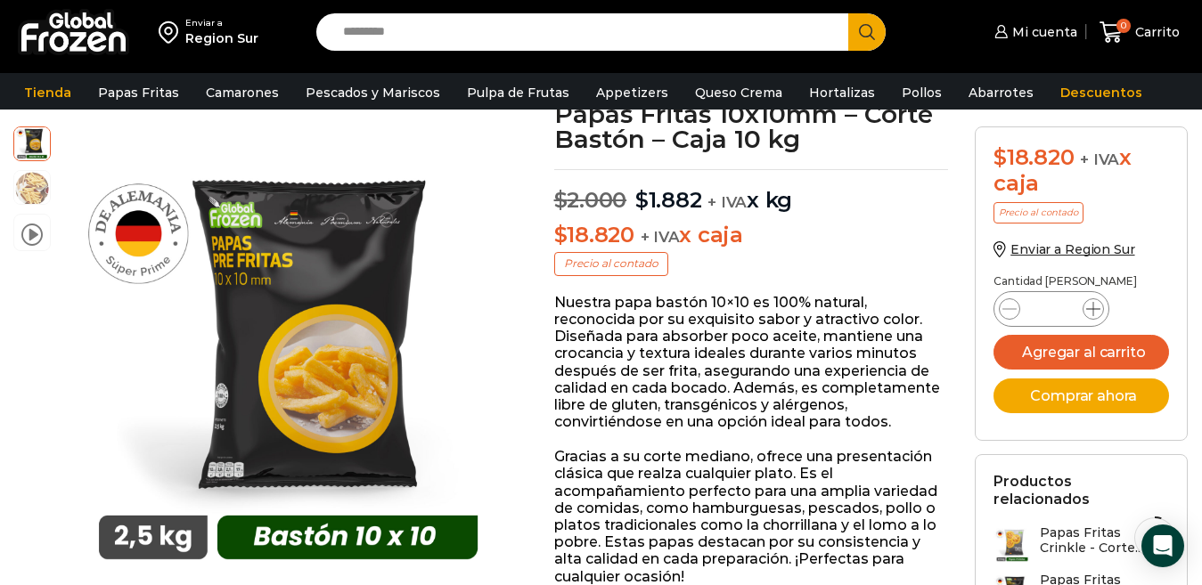
click at [1091, 306] on icon at bounding box center [1093, 309] width 14 height 14
click at [1003, 306] on icon at bounding box center [1009, 309] width 14 height 14
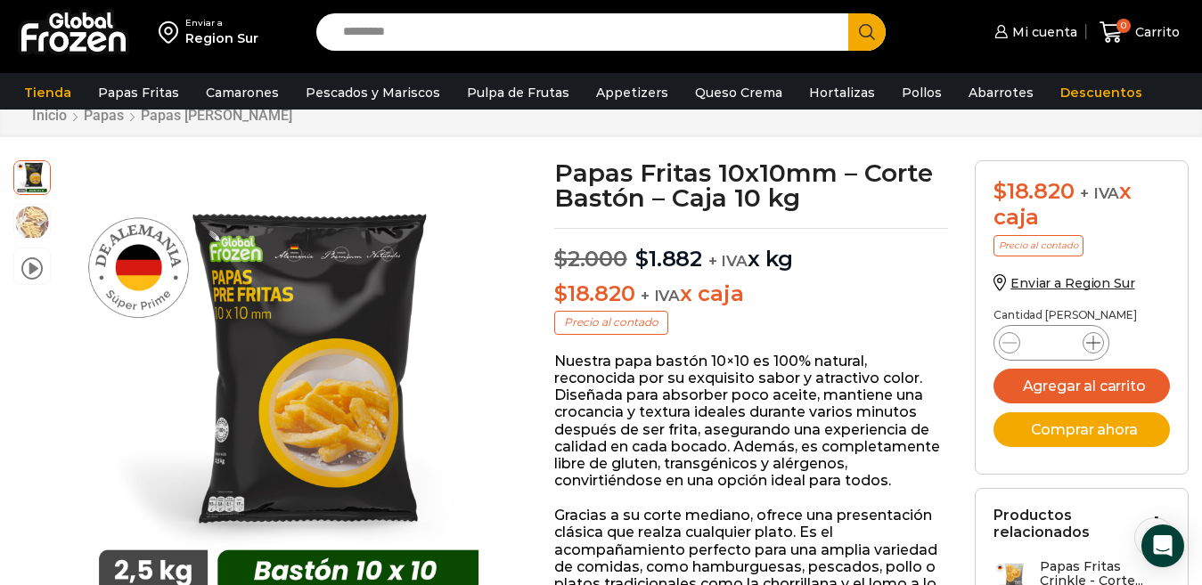
click at [1086, 343] on icon at bounding box center [1093, 343] width 14 height 14
type input "*"
